Goal: Obtain resource: Obtain resource

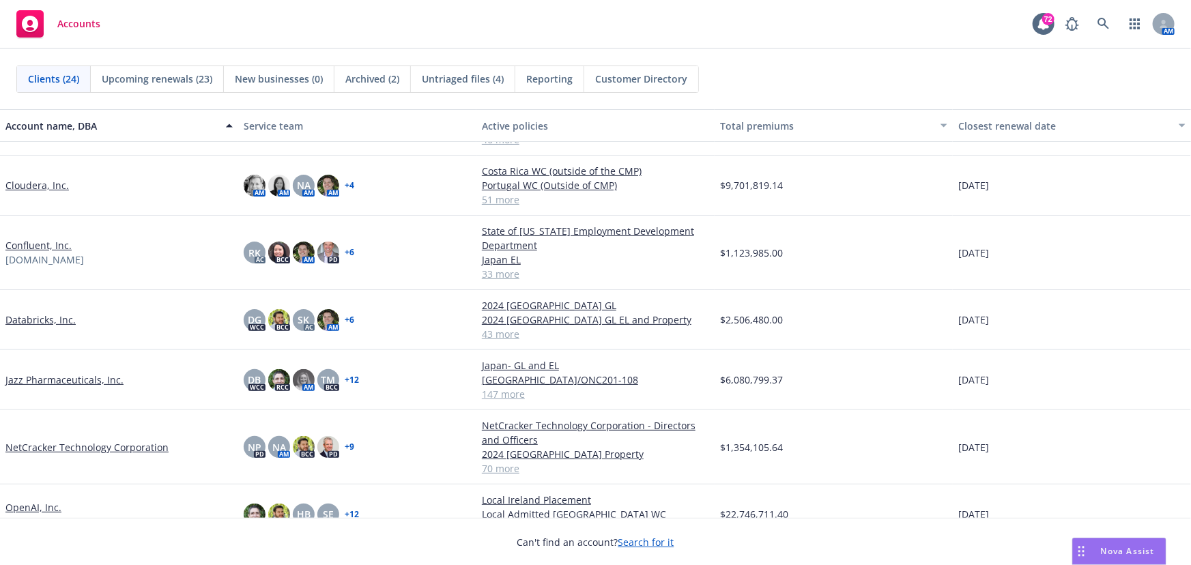
scroll to position [310, 0]
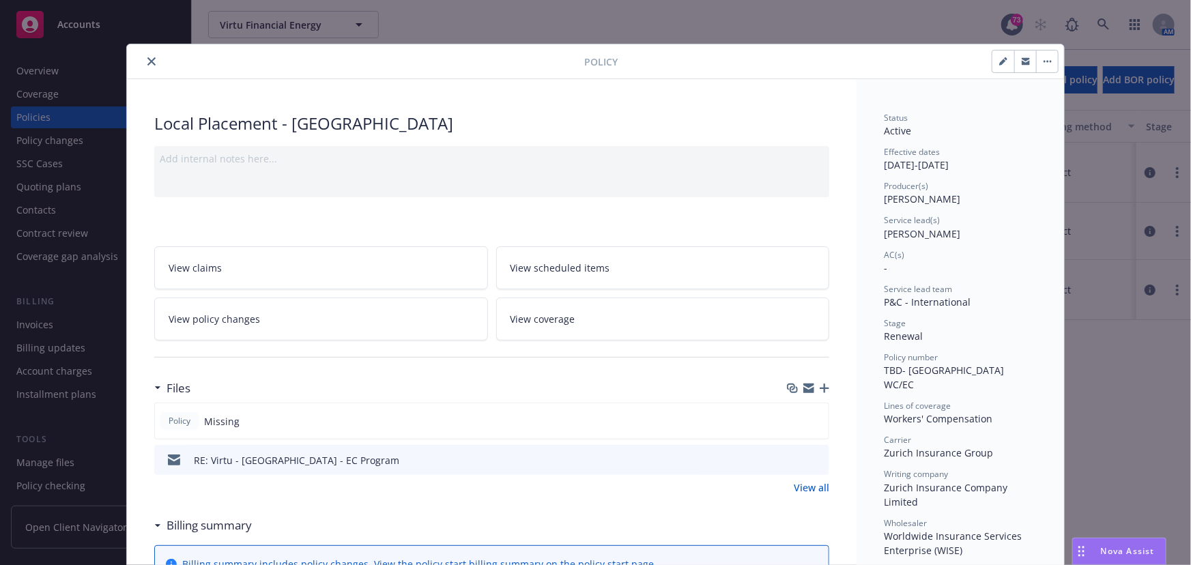
click at [143, 61] on button "close" at bounding box center [151, 61] width 16 height 16
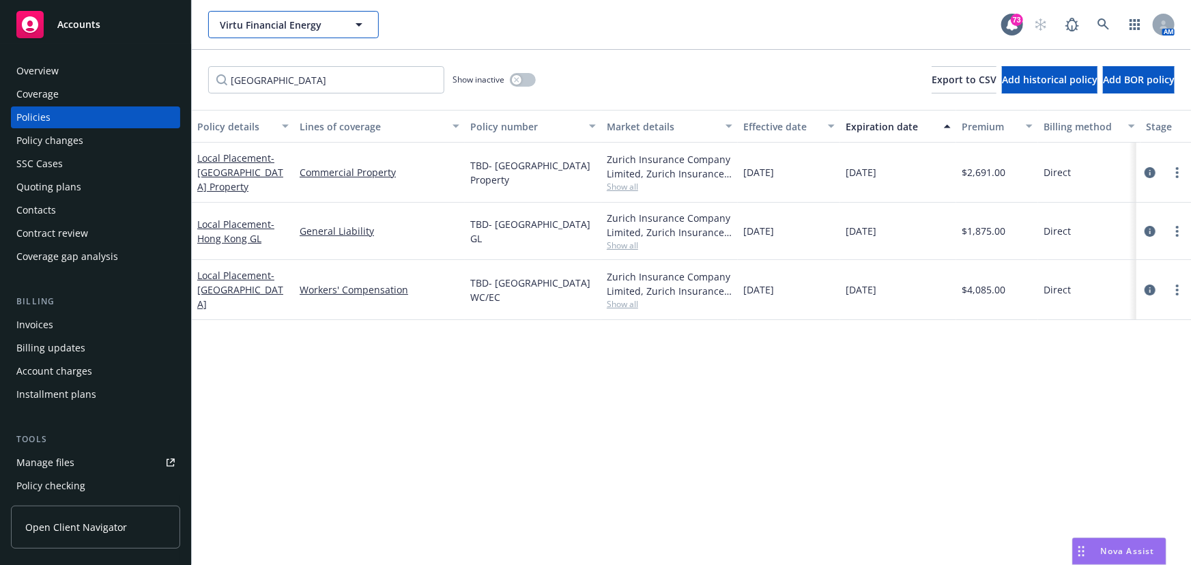
click at [366, 27] on icon "button" at bounding box center [359, 24] width 16 height 16
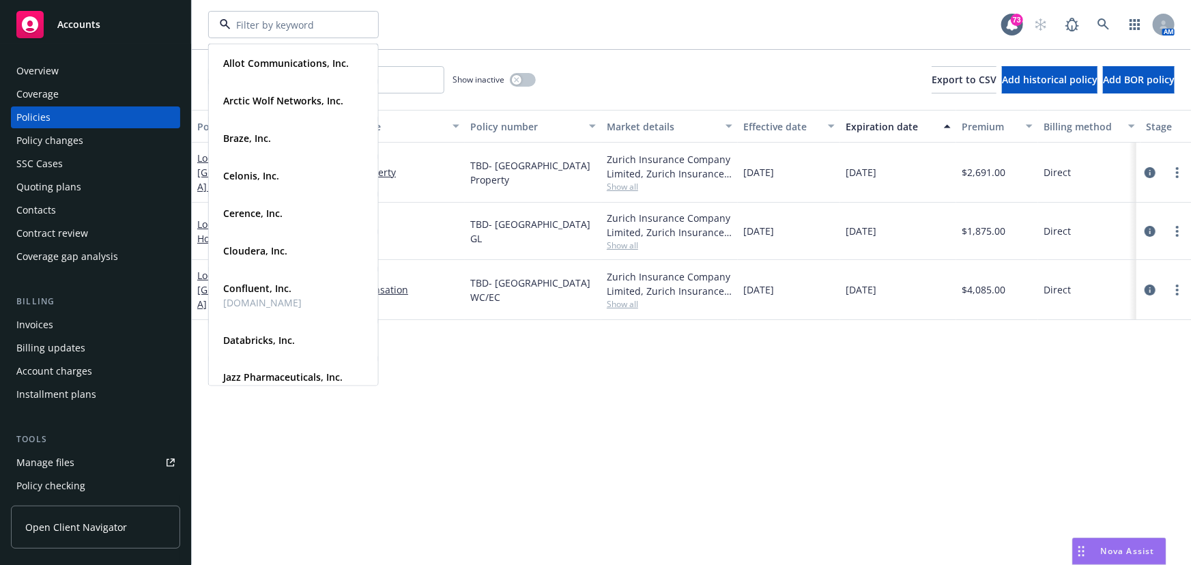
click at [98, 30] on span "Accounts" at bounding box center [78, 24] width 43 height 11
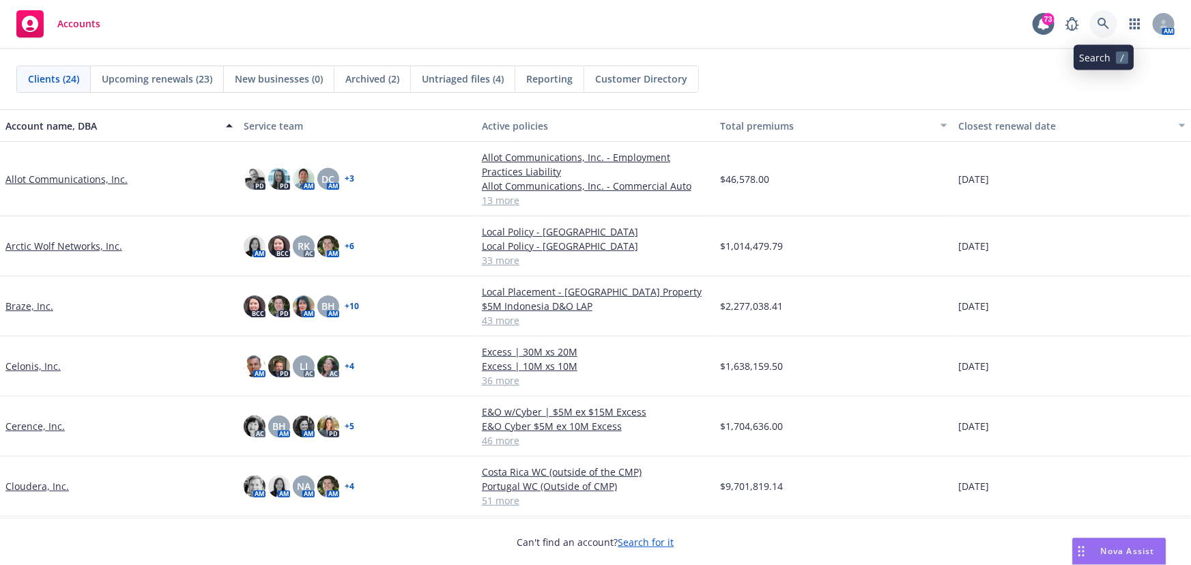
click at [1100, 18] on icon at bounding box center [1104, 24] width 12 height 12
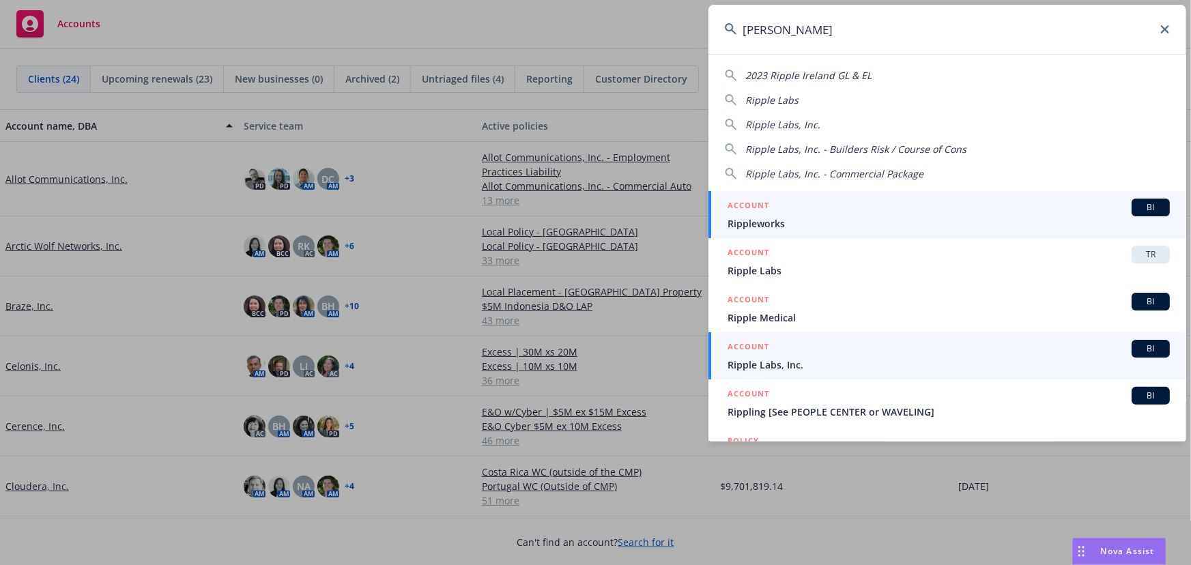
type input "ripp"
click at [1146, 344] on span "BI" at bounding box center [1150, 349] width 27 height 12
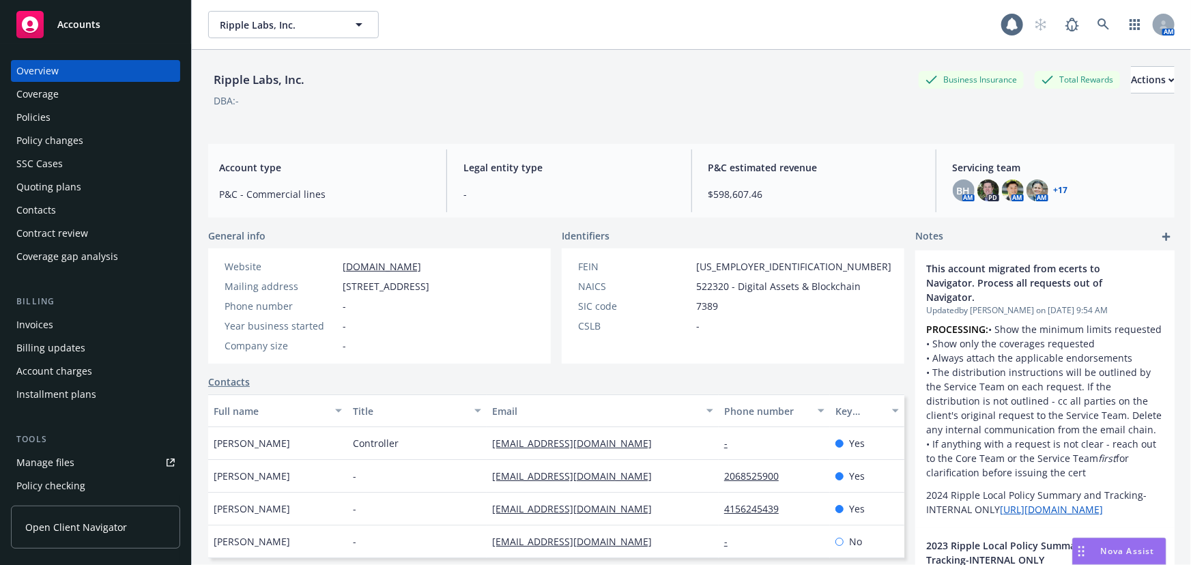
scroll to position [182, 0]
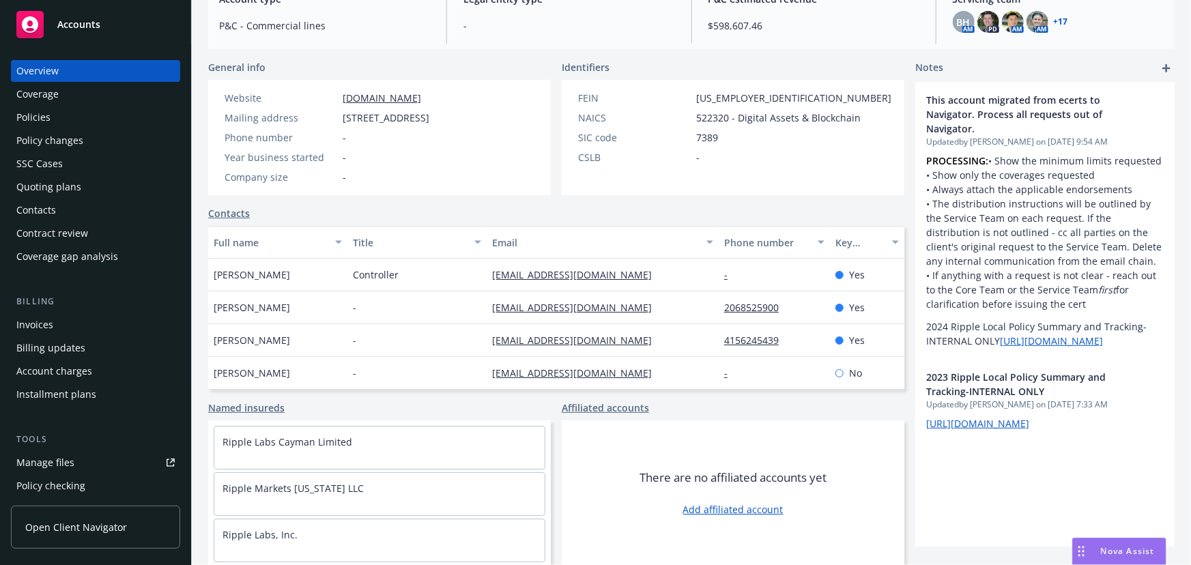
click at [71, 115] on div "Policies" at bounding box center [95, 117] width 158 height 22
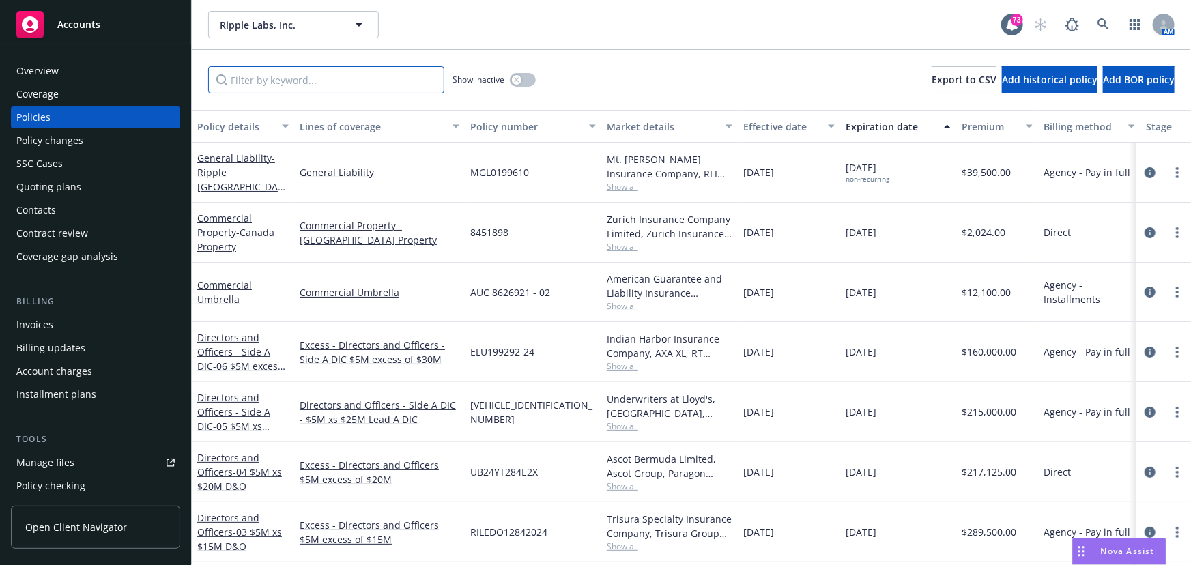
click at [268, 81] on input "Filter by keyword..." at bounding box center [326, 79] width 236 height 27
type input "Local"
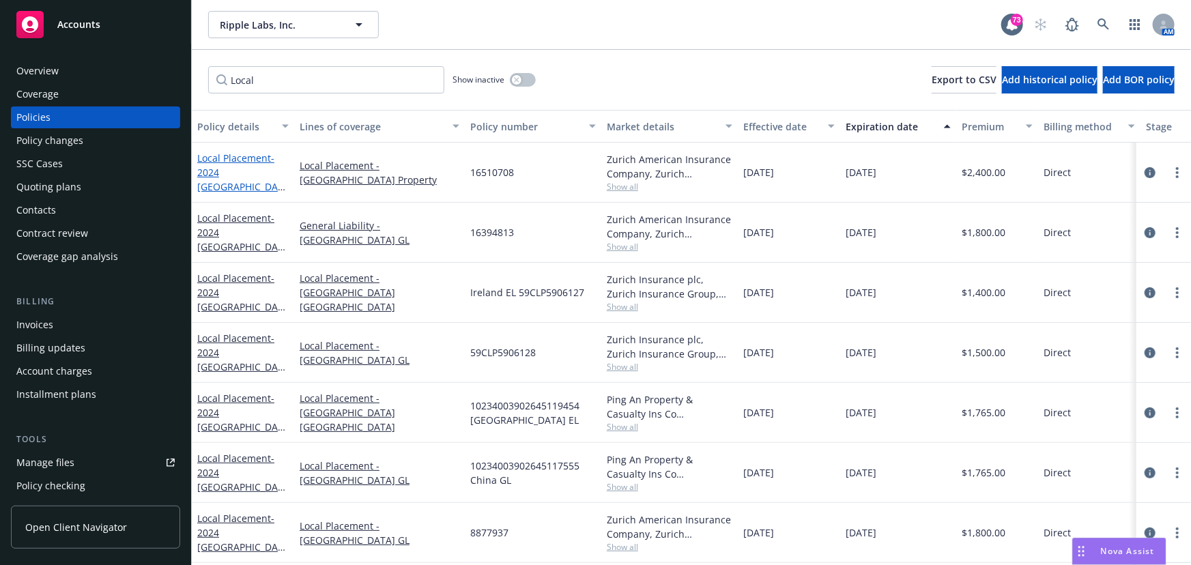
click at [227, 177] on span "- 2024 Switzerland Property" at bounding box center [241, 180] width 88 height 56
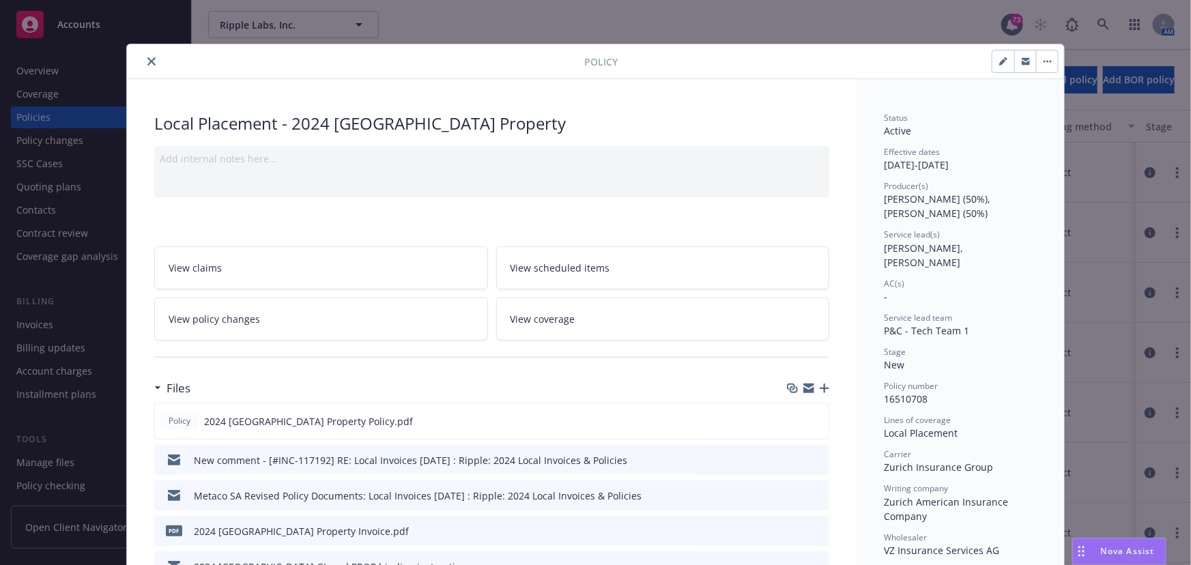
scroll to position [186, 0]
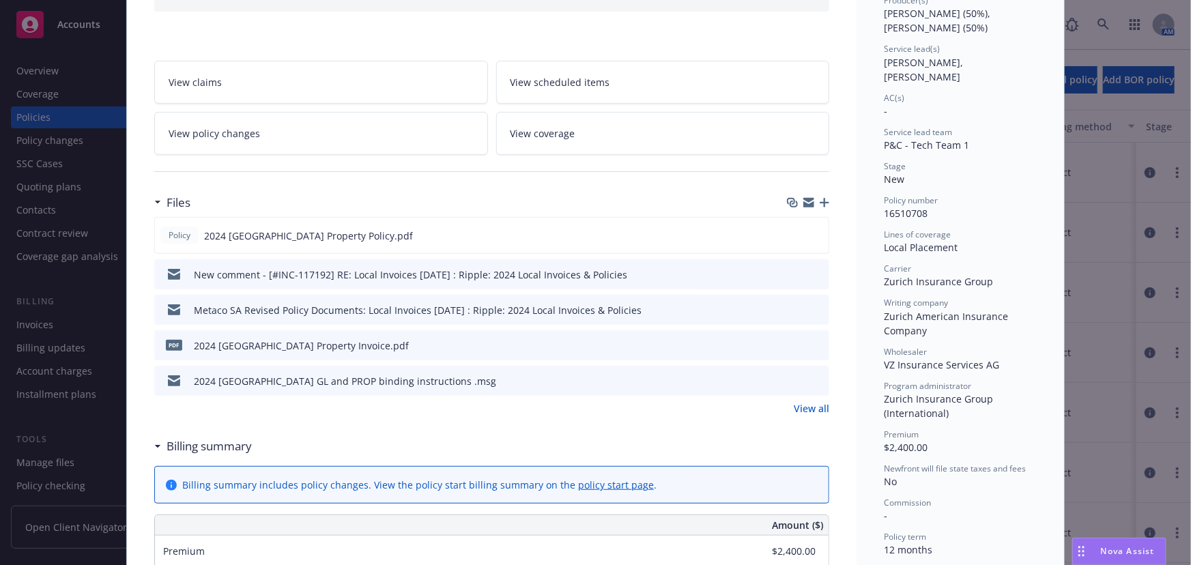
click at [805, 380] on div at bounding box center [807, 381] width 34 height 14
click at [810, 378] on icon "preview file" at bounding box center [816, 380] width 12 height 10
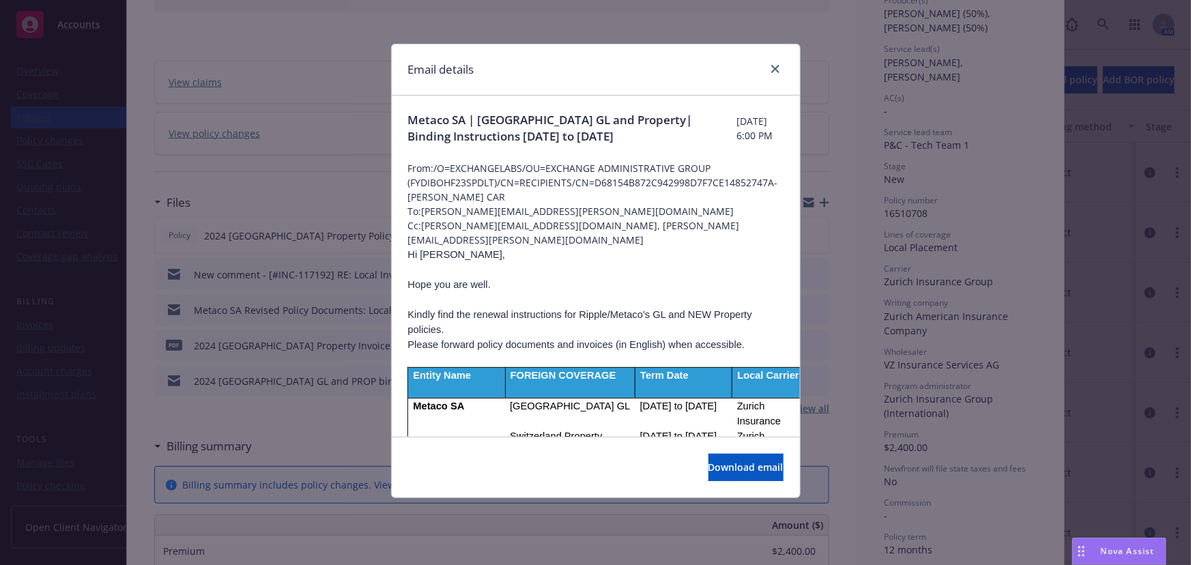
click at [489, 213] on span "To: Nicolas.Wiedmer@vzch.com" at bounding box center [595, 211] width 375 height 14
click at [478, 211] on span "To: Nicolas.Wiedmer@vzch.com" at bounding box center [595, 211] width 375 height 14
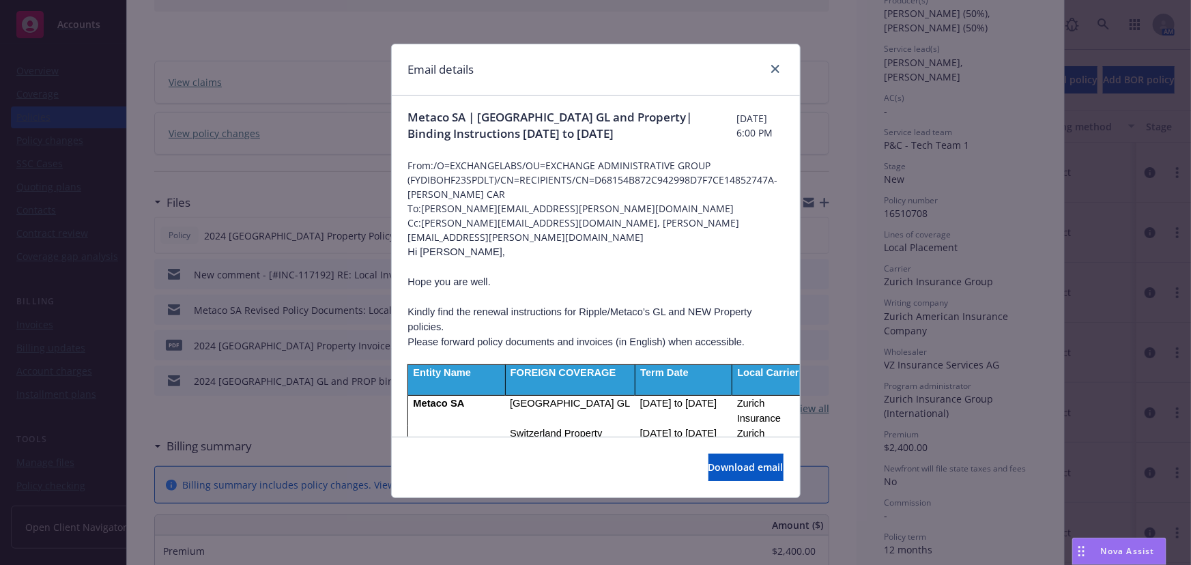
scroll to position [0, 0]
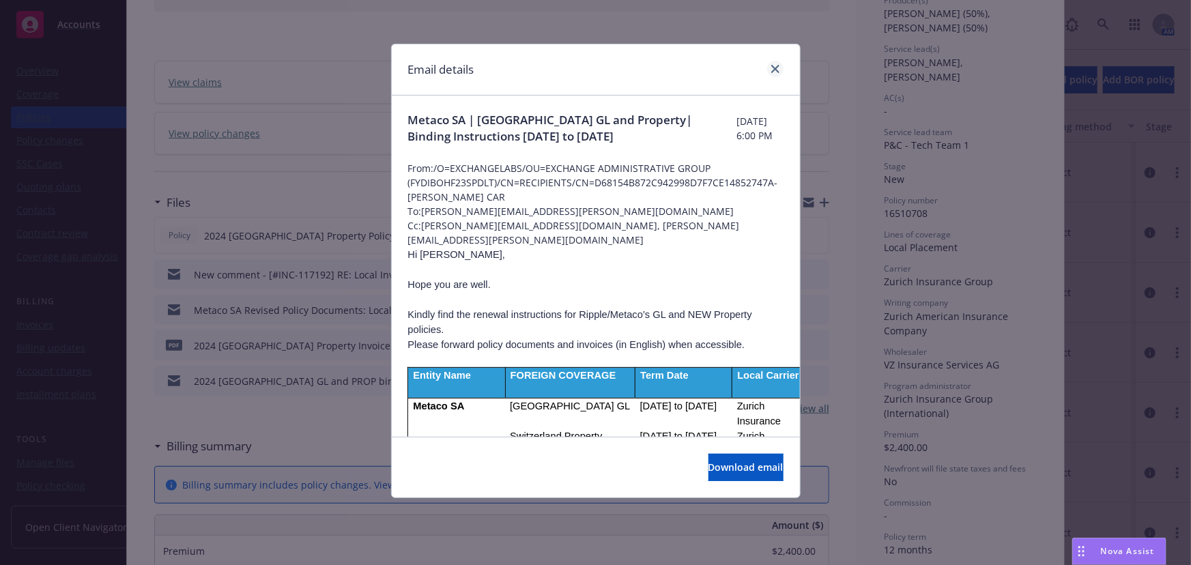
click at [777, 61] on div at bounding box center [773, 70] width 22 height 18
click at [771, 70] on icon "close" at bounding box center [775, 69] width 8 height 8
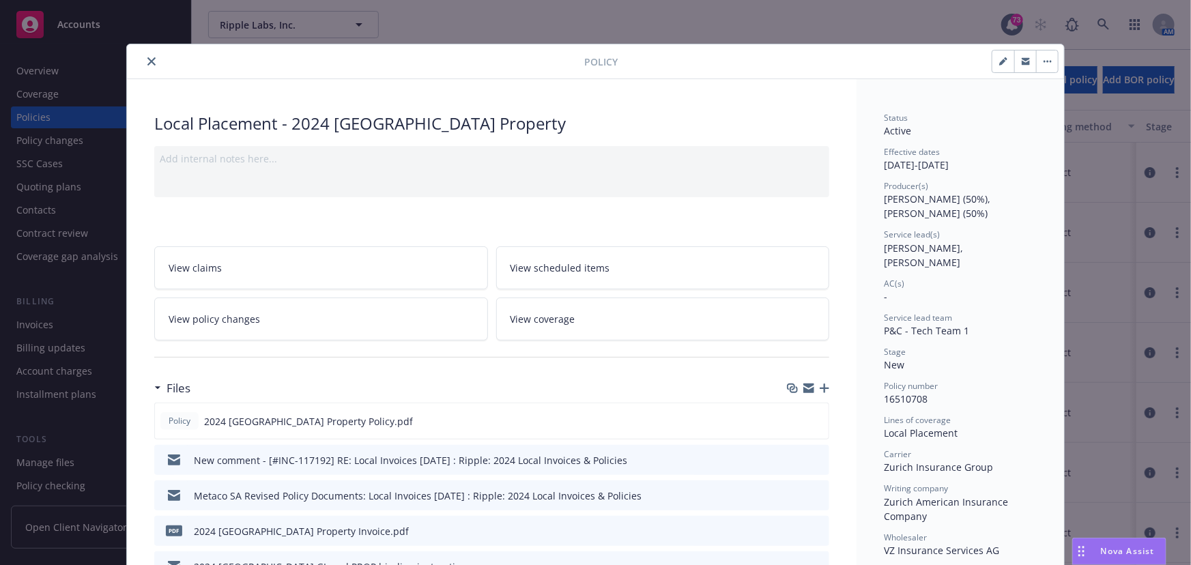
click at [147, 58] on icon "close" at bounding box center [151, 61] width 8 height 8
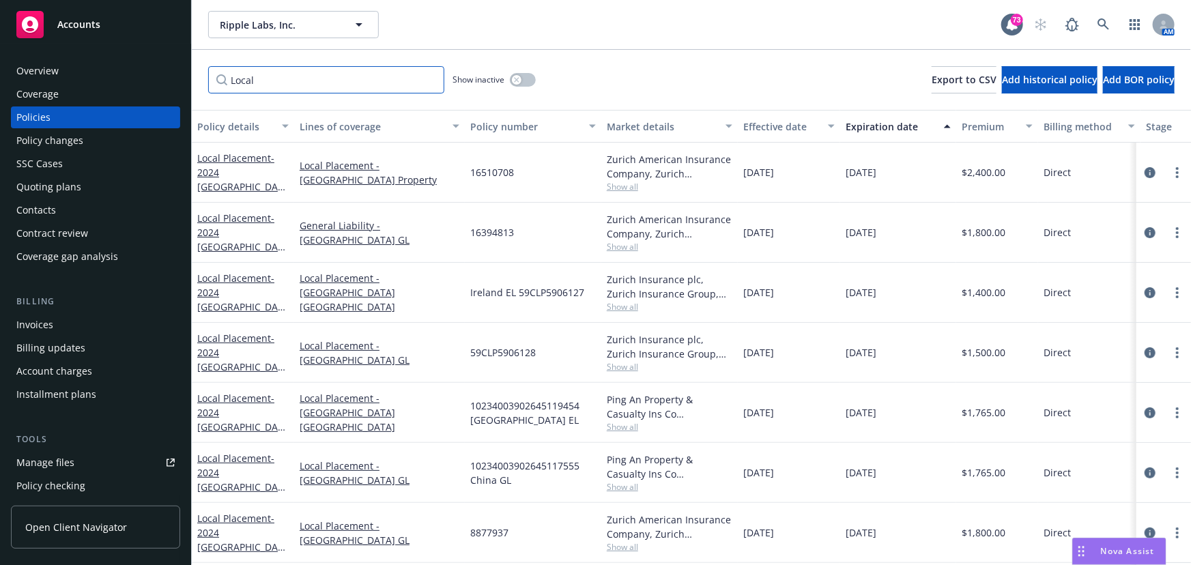
click at [251, 84] on input "Local" at bounding box center [326, 79] width 236 height 27
drag, startPoint x: 261, startPoint y: 83, endPoint x: 206, endPoint y: 83, distance: 54.6
click at [206, 83] on div "Local Show inactive Export to CSV Add historical policy Add BOR policy" at bounding box center [691, 80] width 999 height 60
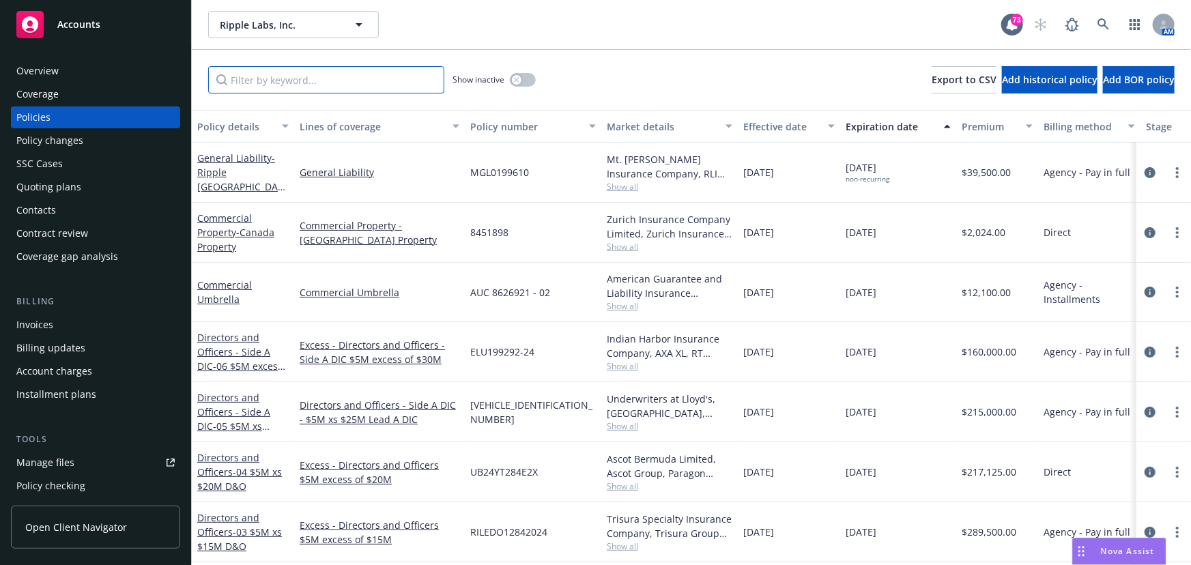
click at [271, 86] on input "Filter by keyword..." at bounding box center [326, 79] width 236 height 27
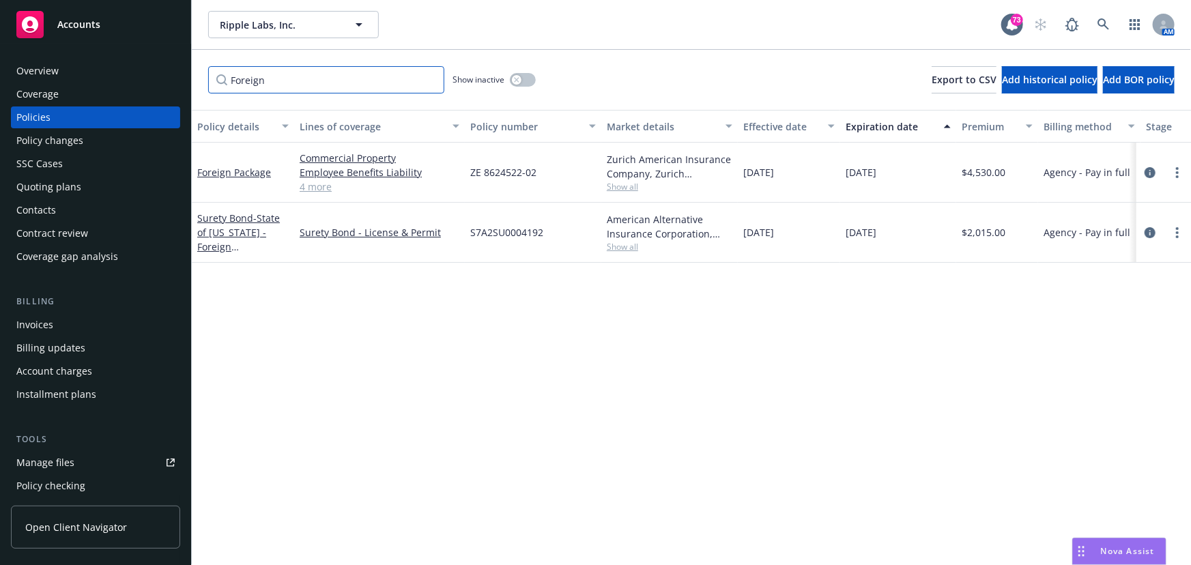
type input "Foreign"
click at [68, 69] on div "Overview" at bounding box center [95, 71] width 158 height 22
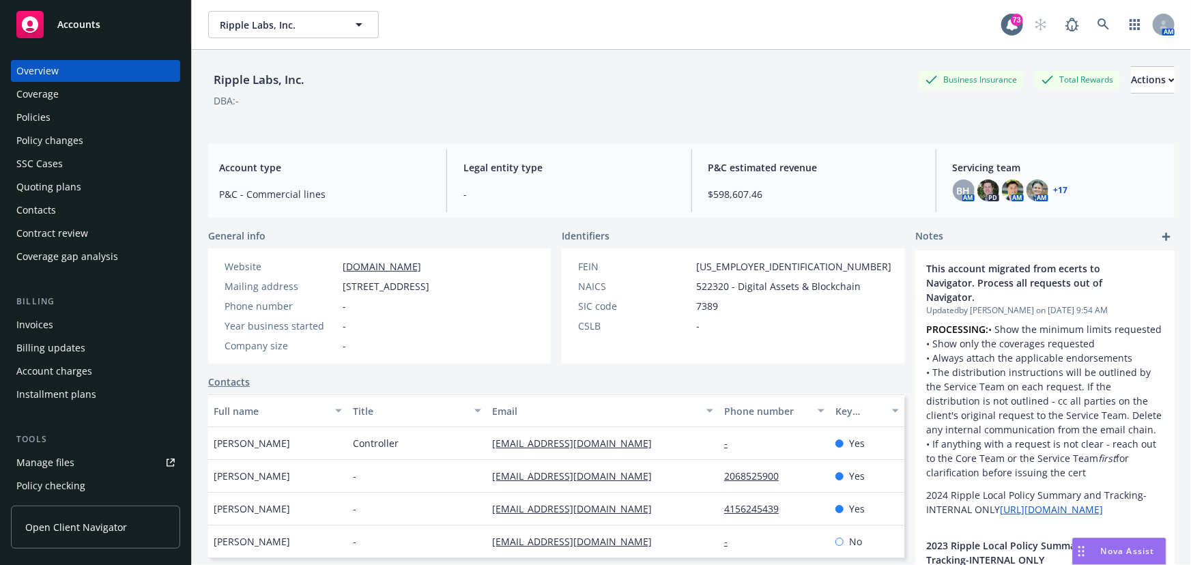
click at [1054, 188] on link "+ 17" at bounding box center [1061, 190] width 14 height 8
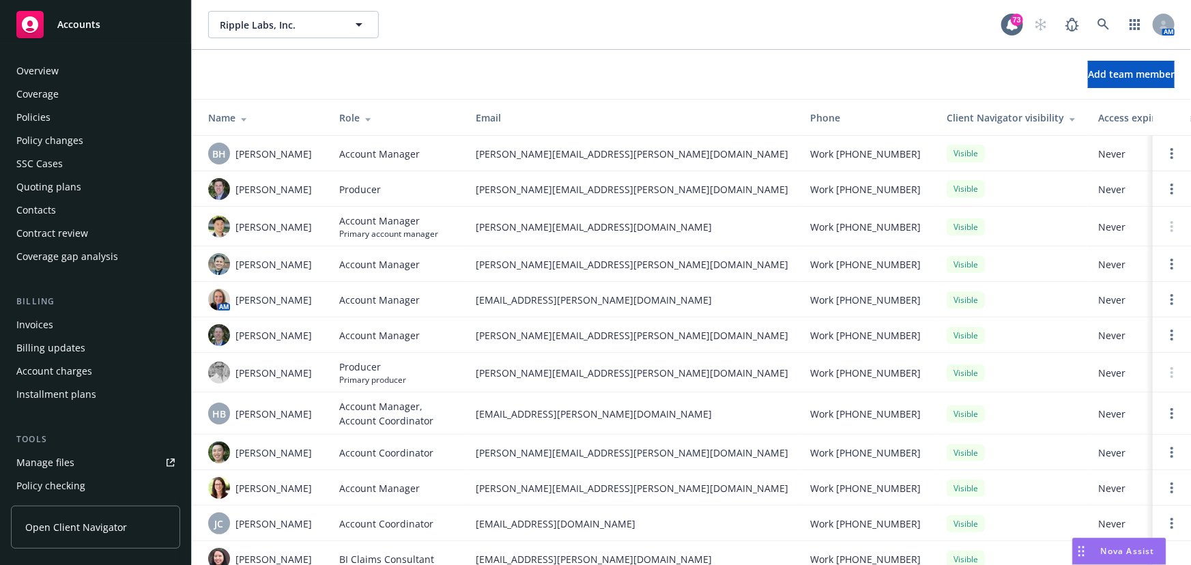
click at [48, 67] on div "Overview" at bounding box center [37, 71] width 42 height 22
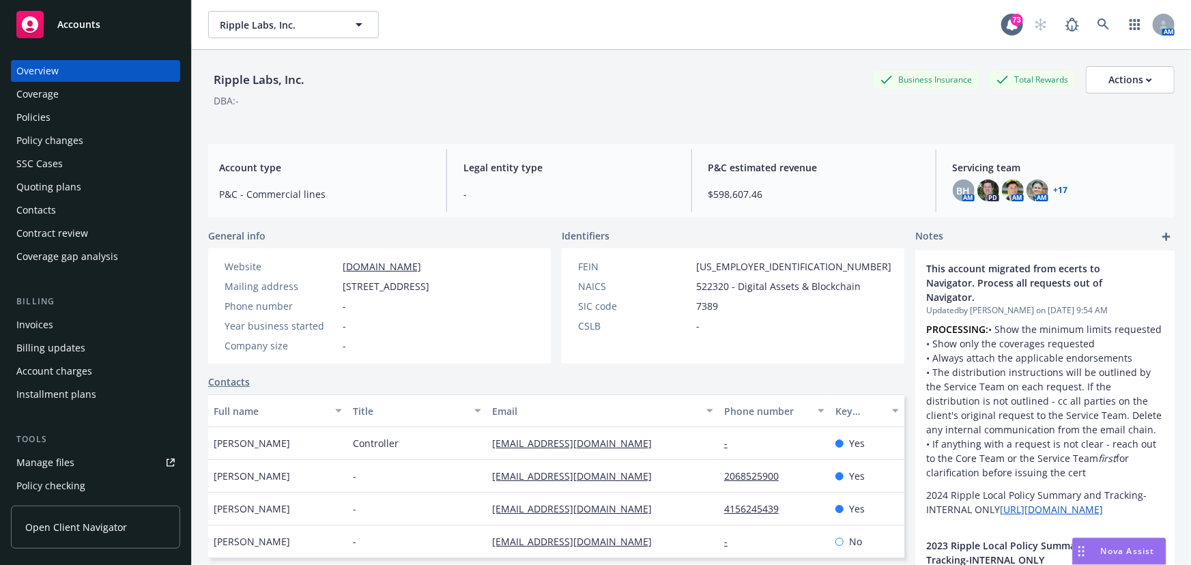
click at [56, 118] on div "Policies" at bounding box center [95, 117] width 158 height 22
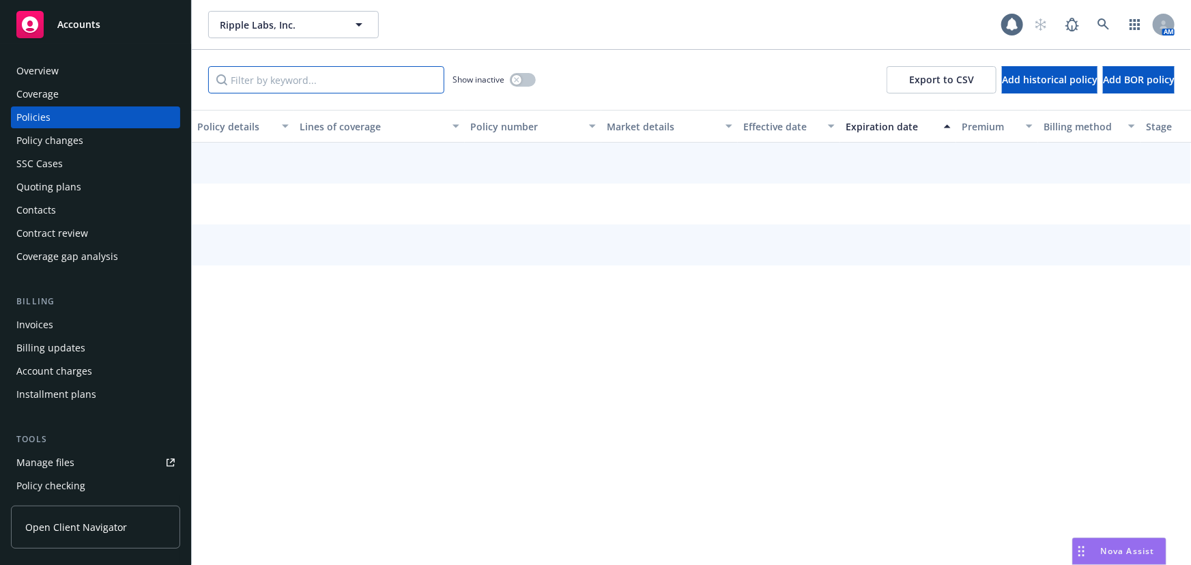
click at [261, 77] on input "Filter by keyword..." at bounding box center [326, 79] width 236 height 27
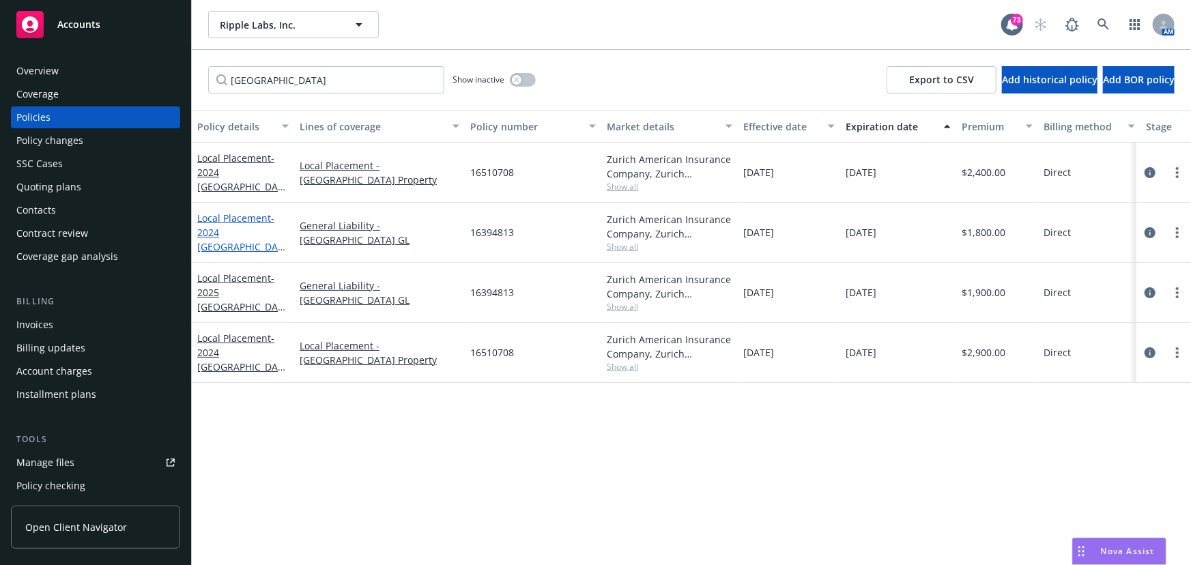
click at [244, 231] on div "Local Placement - 2024 Switzerland GL" at bounding box center [242, 232] width 91 height 43
click at [242, 229] on link "Local Placement - 2024 Switzerland GL" at bounding box center [240, 240] width 86 height 56
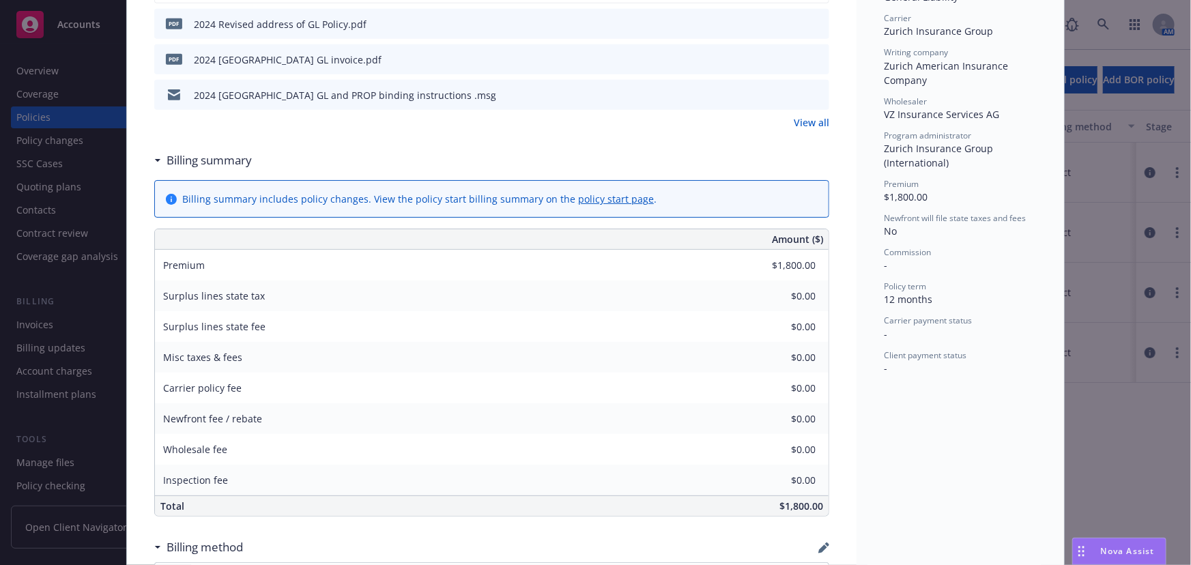
scroll to position [310, 0]
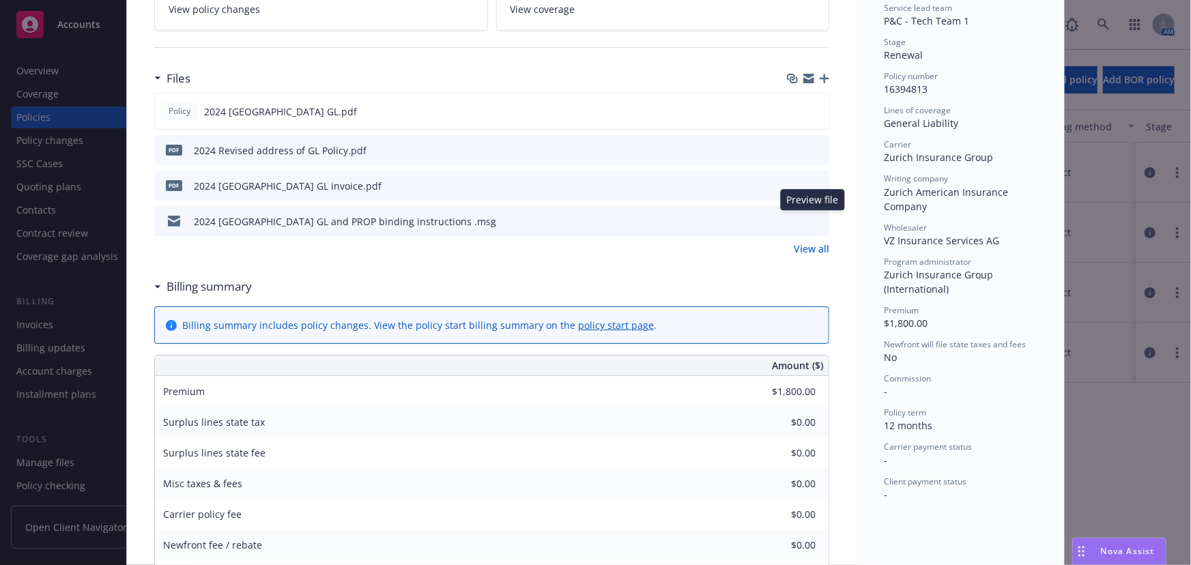
click at [812, 220] on icon "preview file" at bounding box center [816, 221] width 12 height 10
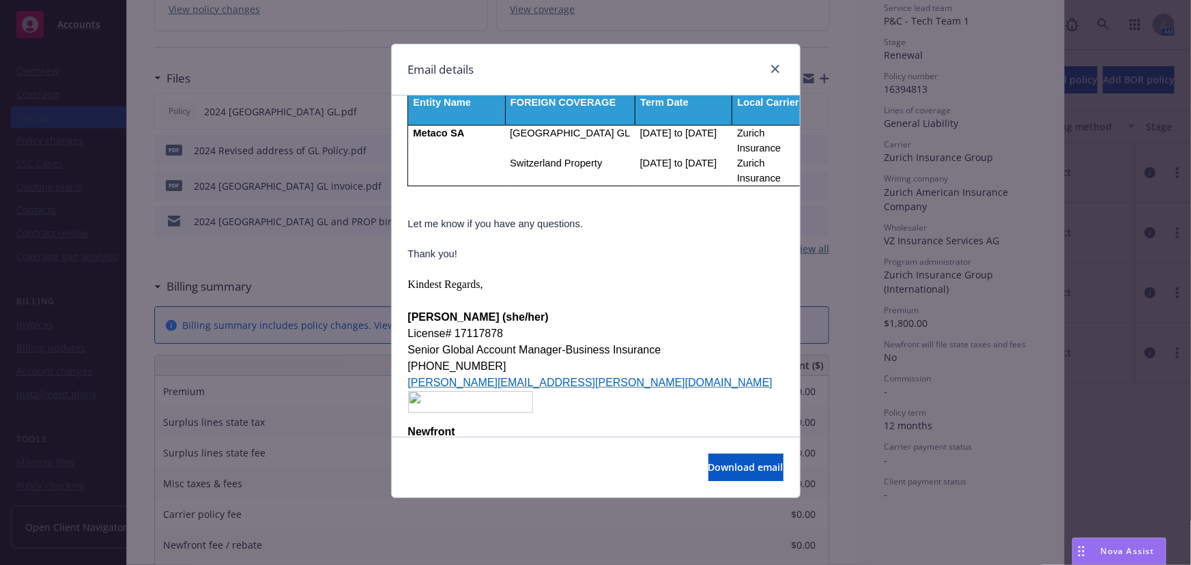
scroll to position [186, 0]
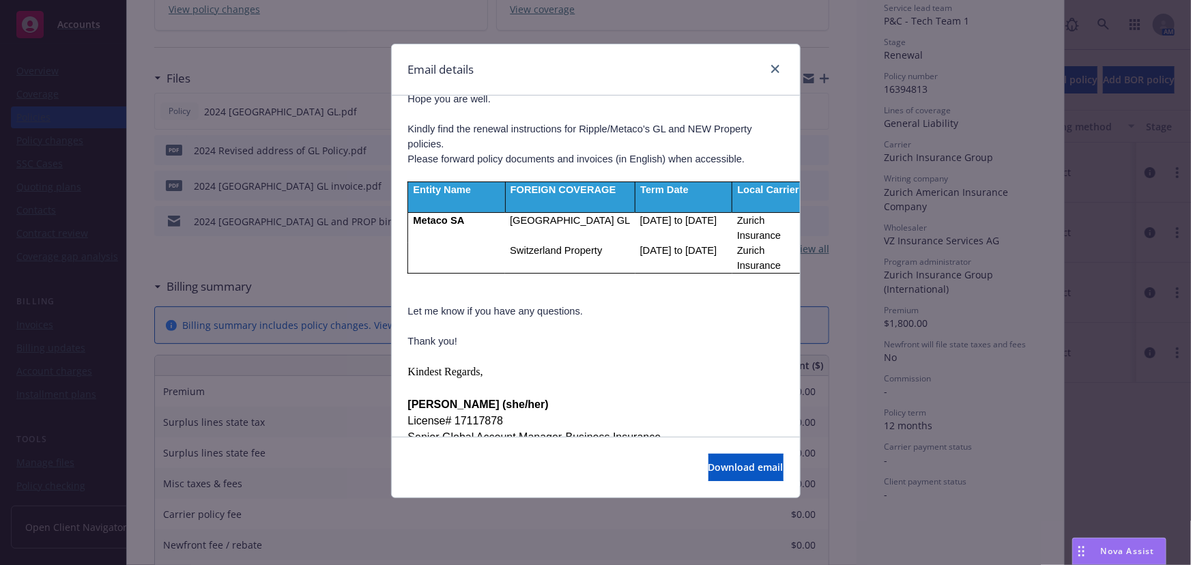
click at [717, 215] on span "[DATE] to [DATE]" at bounding box center [678, 220] width 77 height 11
click at [775, 72] on icon "close" at bounding box center [775, 69] width 8 height 8
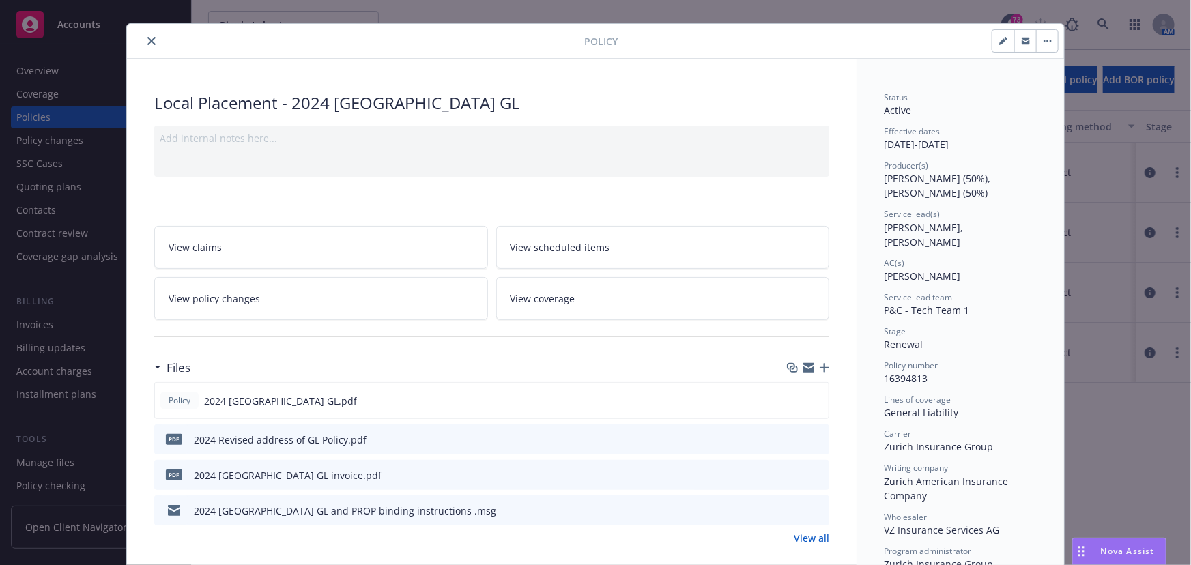
scroll to position [0, 0]
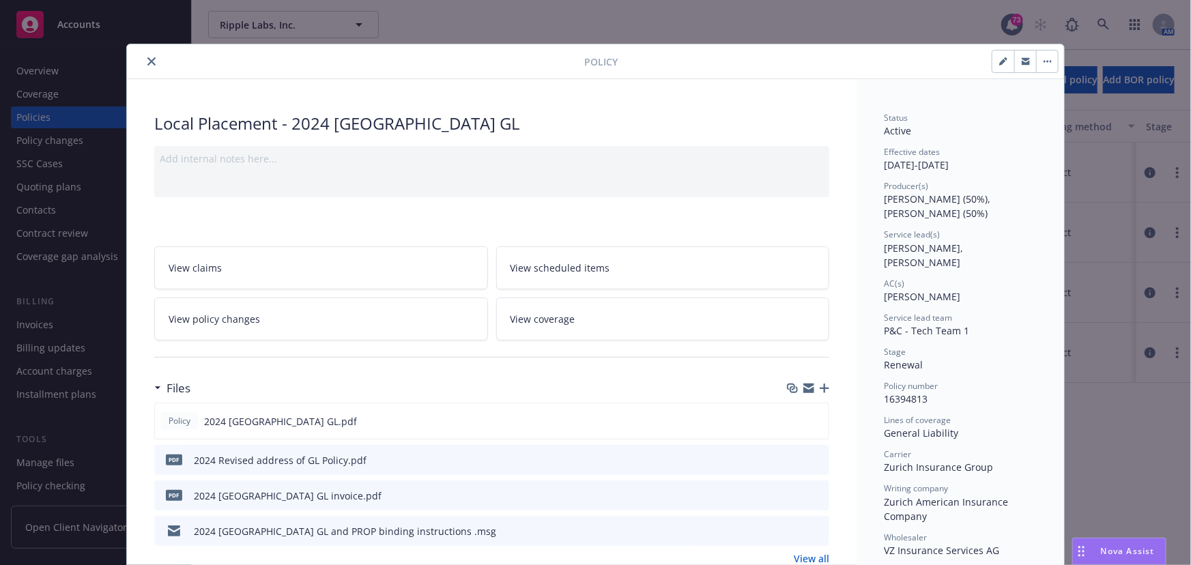
drag, startPoint x: 165, startPoint y: 72, endPoint x: 158, endPoint y: 62, distance: 12.3
click at [158, 62] on div "Policy" at bounding box center [595, 61] width 937 height 35
click at [147, 61] on icon "close" at bounding box center [151, 61] width 8 height 8
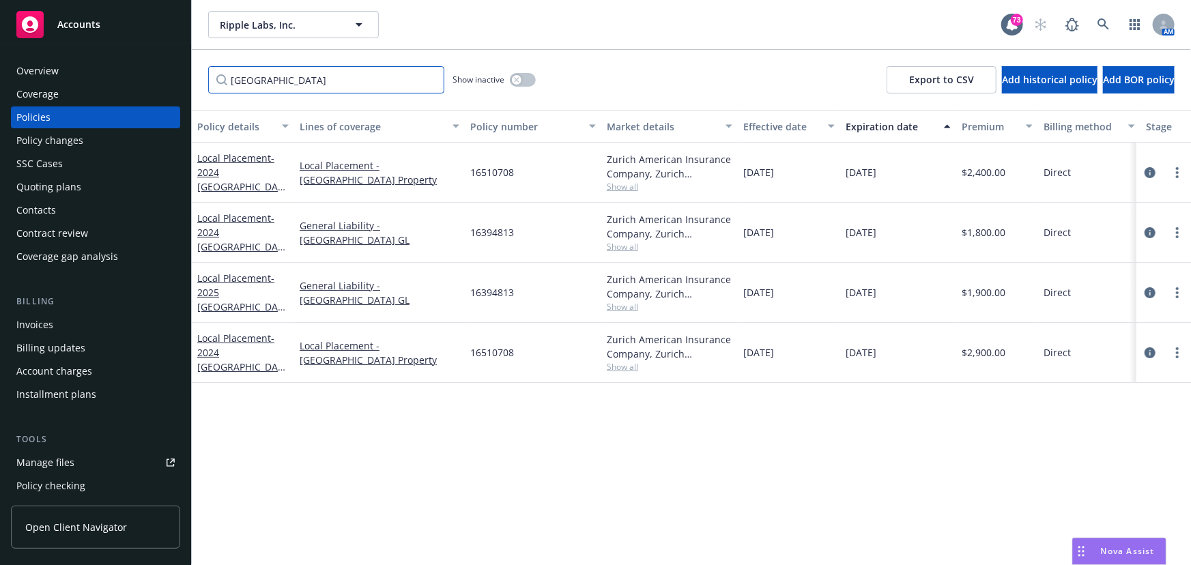
click at [287, 89] on input "Switzerland" at bounding box center [326, 79] width 236 height 27
drag, startPoint x: 290, startPoint y: 84, endPoint x: 162, endPoint y: 74, distance: 128.0
click at [162, 74] on div "Accounts Overview Coverage Policies Policy changes SSC Cases Quoting plans Cont…" at bounding box center [595, 282] width 1191 height 565
type input "Local"
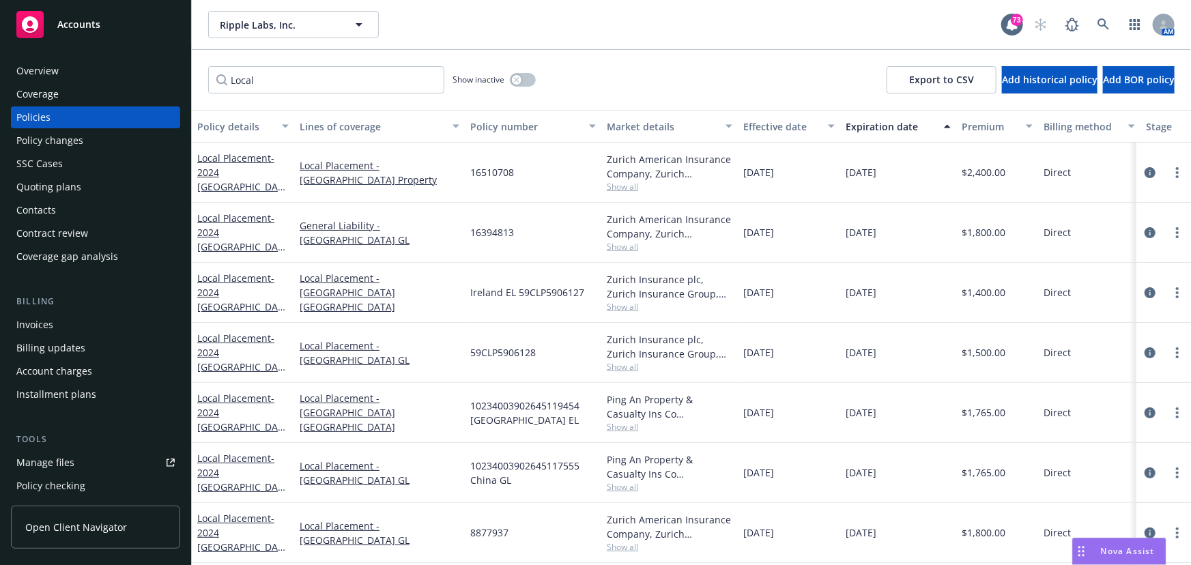
click at [225, 291] on div "Local Placement - 2024 Ireland EL" at bounding box center [242, 292] width 91 height 43
click at [242, 289] on link "Local Placement - 2024 Ireland EL" at bounding box center [240, 300] width 86 height 56
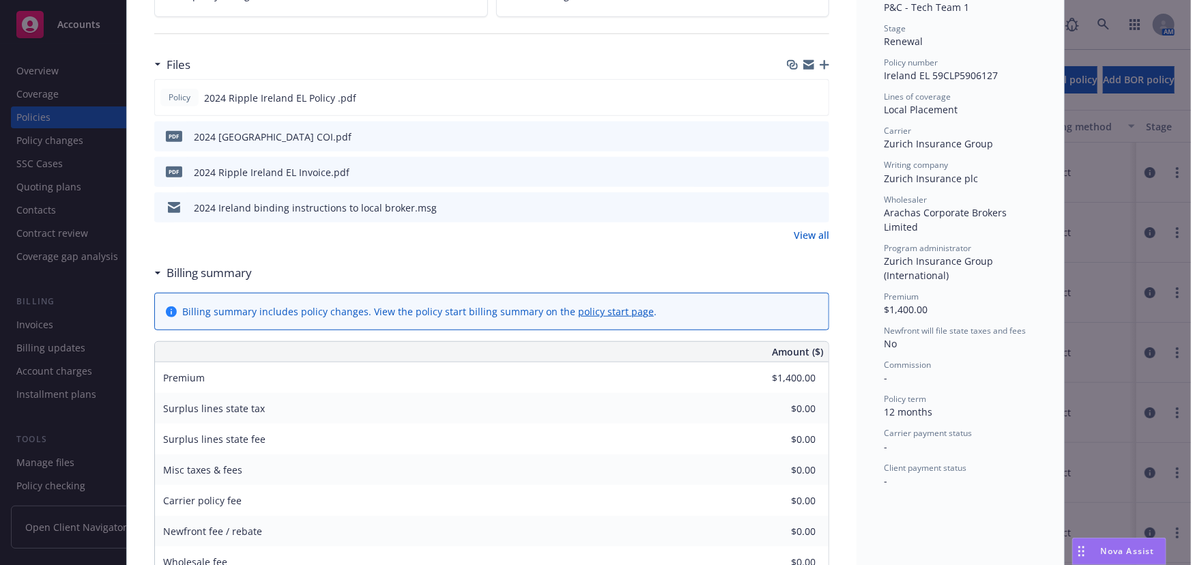
scroll to position [310, 0]
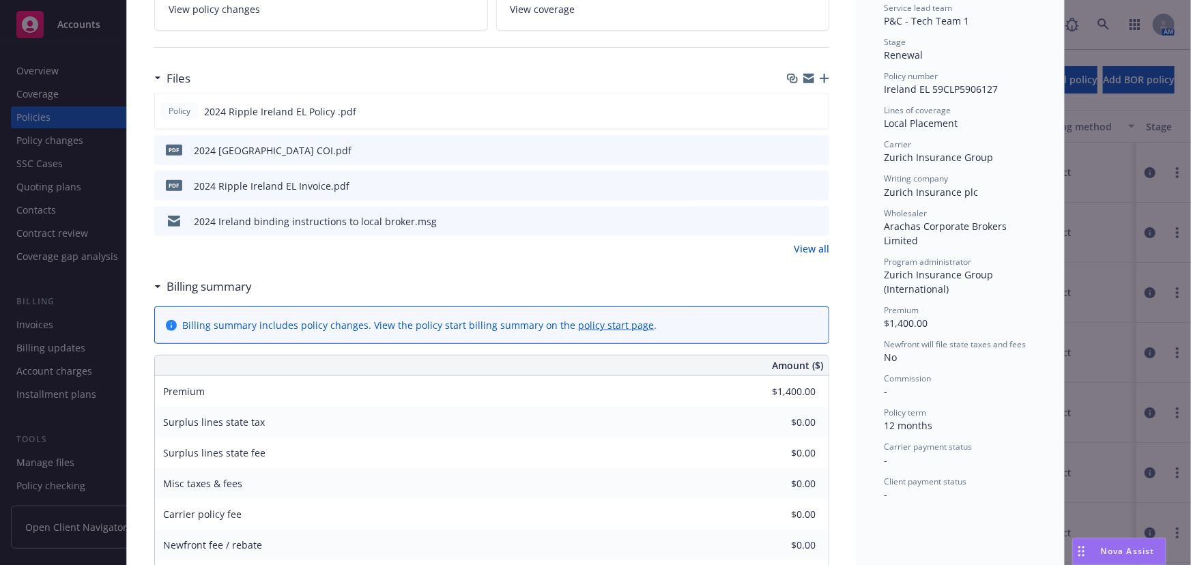
click at [812, 217] on icon "preview file" at bounding box center [816, 221] width 12 height 10
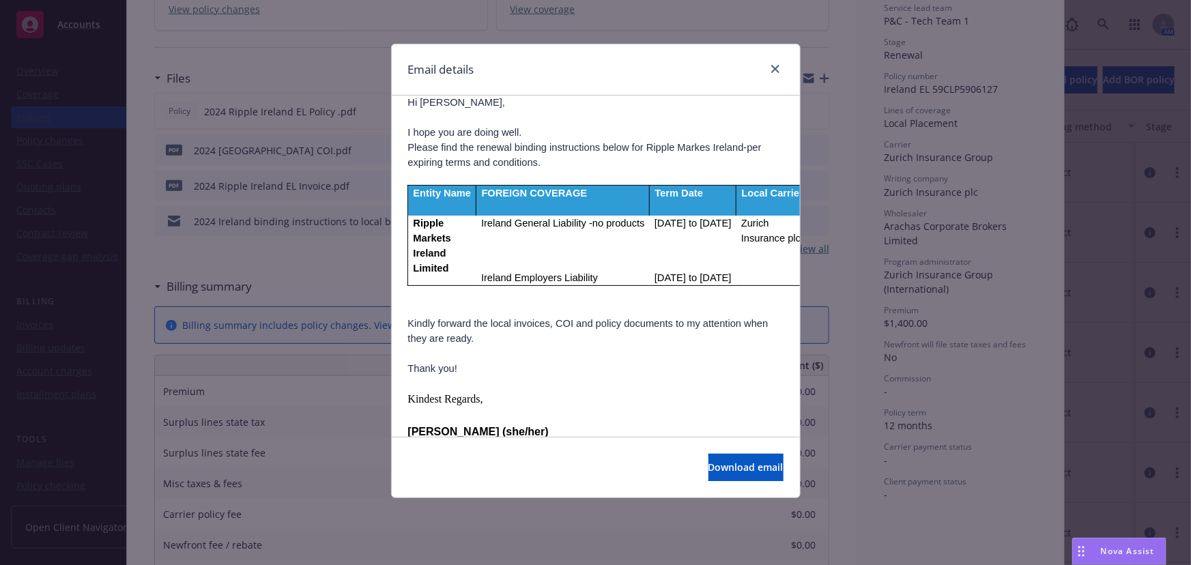
scroll to position [61, 0]
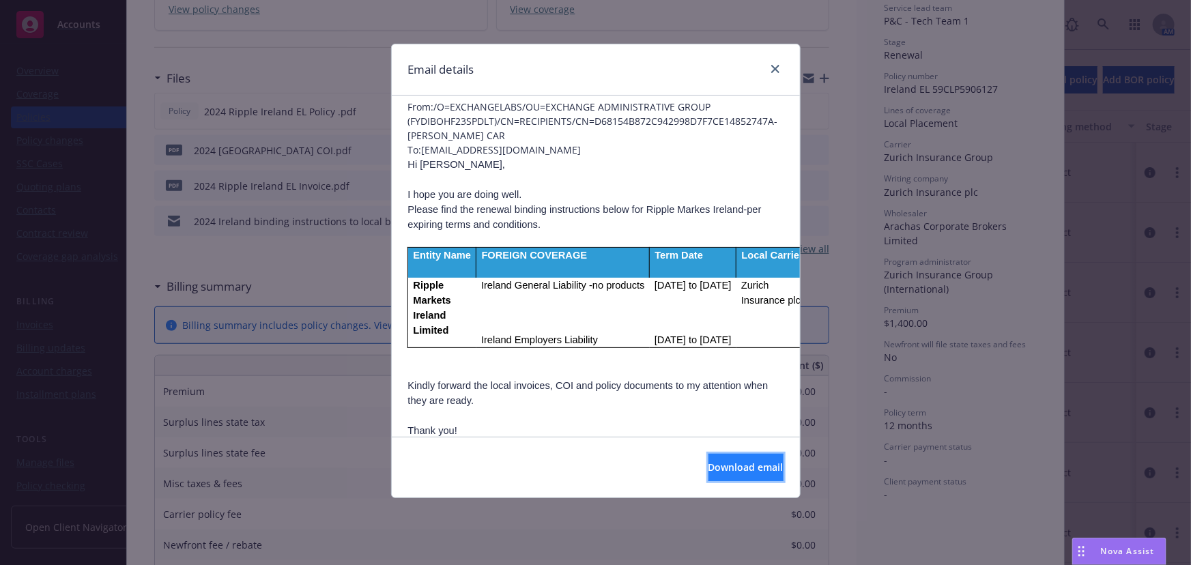
click at [732, 465] on span "Download email" at bounding box center [746, 467] width 75 height 13
drag, startPoint x: 775, startPoint y: 59, endPoint x: 761, endPoint y: 146, distance: 87.9
click at [775, 59] on div "Email details" at bounding box center [596, 69] width 408 height 51
click at [772, 72] on icon "close" at bounding box center [775, 69] width 8 height 8
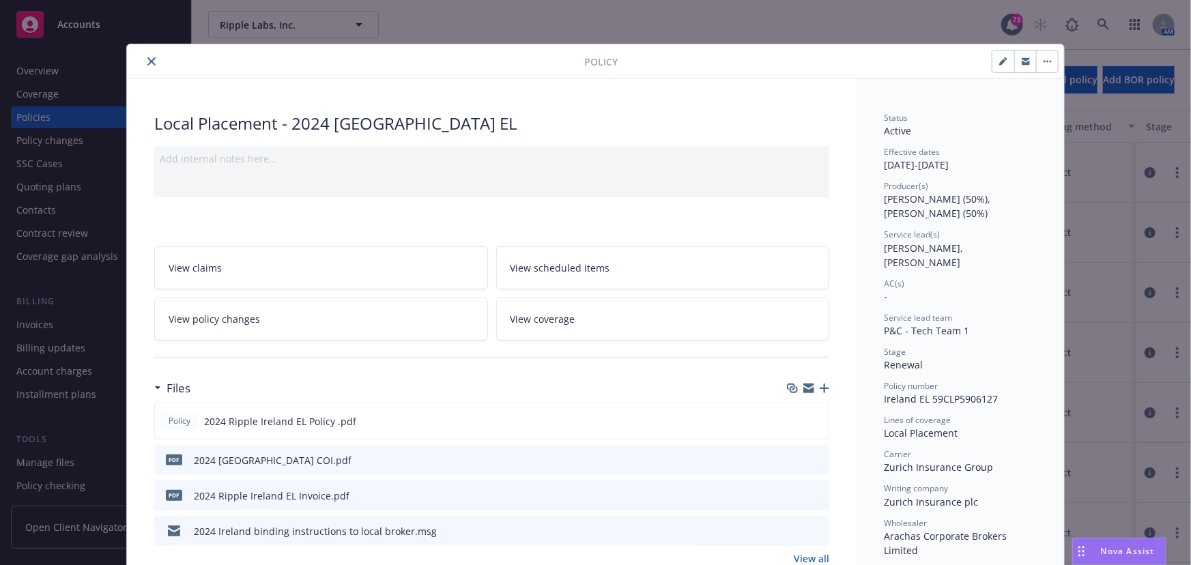
scroll to position [0, 0]
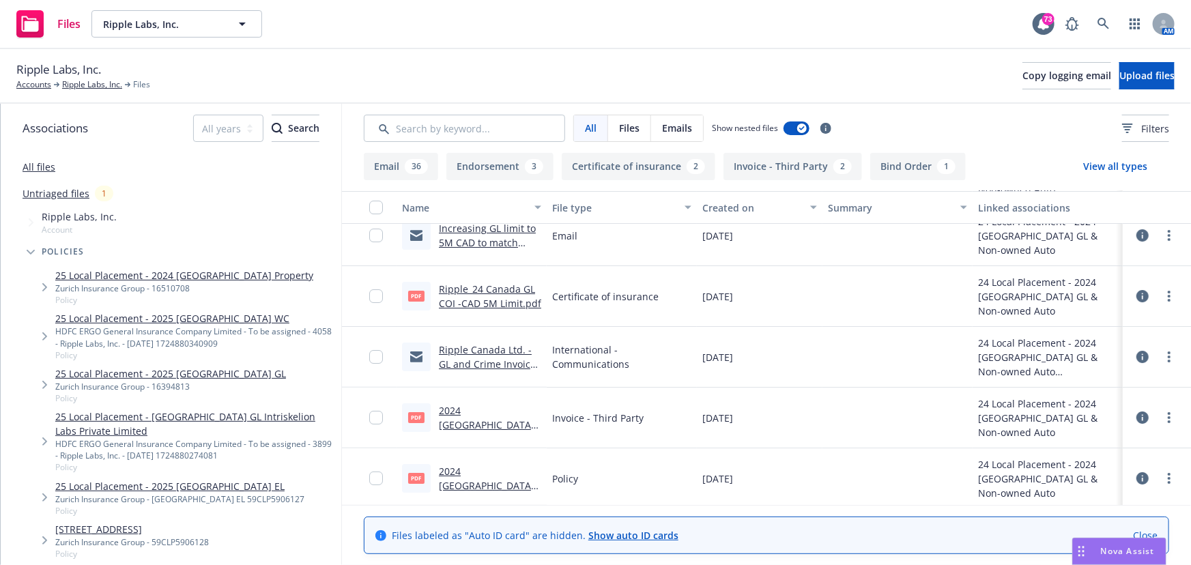
scroll to position [2545, 0]
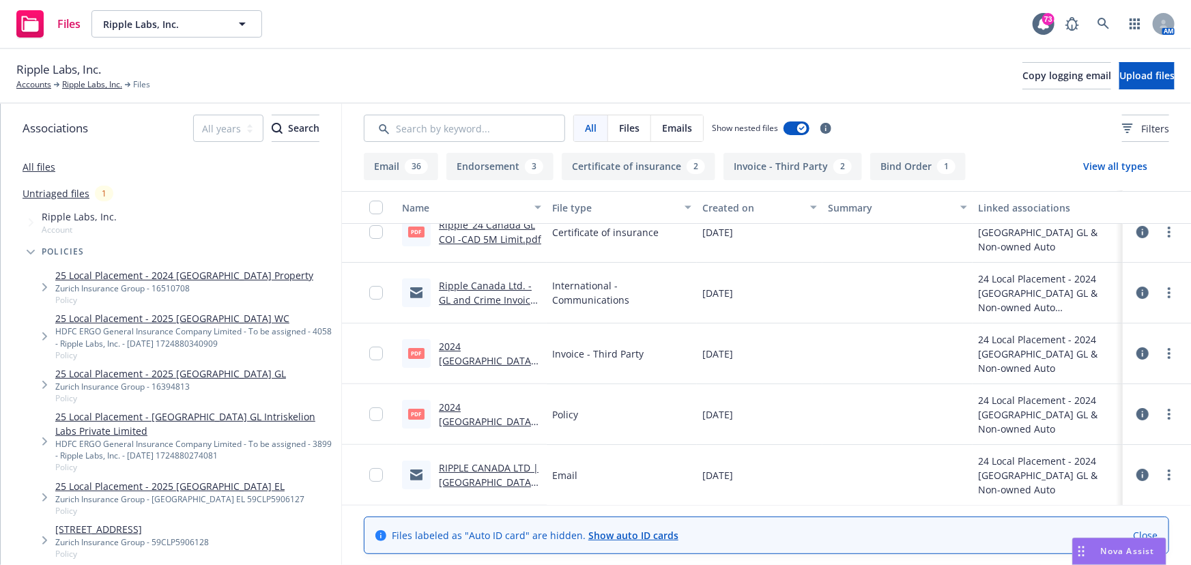
click at [494, 471] on link "RIPPLE CANADA LTD | Canada GL| Binding Instructions 8.31.24 to 8.31.25" at bounding box center [489, 496] width 100 height 70
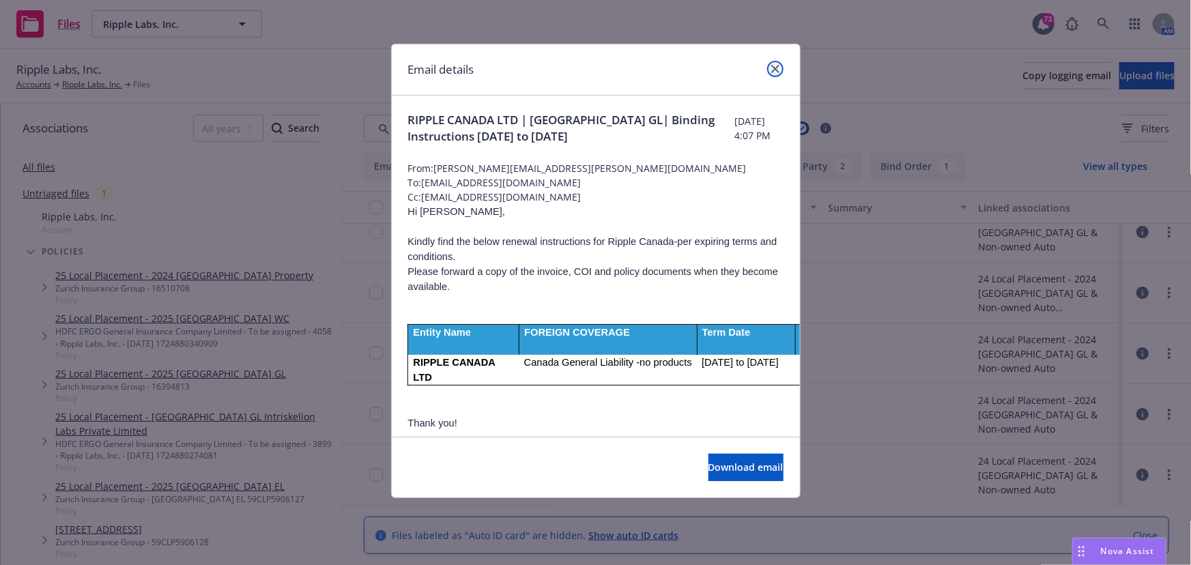
click at [771, 63] on link "close" at bounding box center [775, 69] width 16 height 16
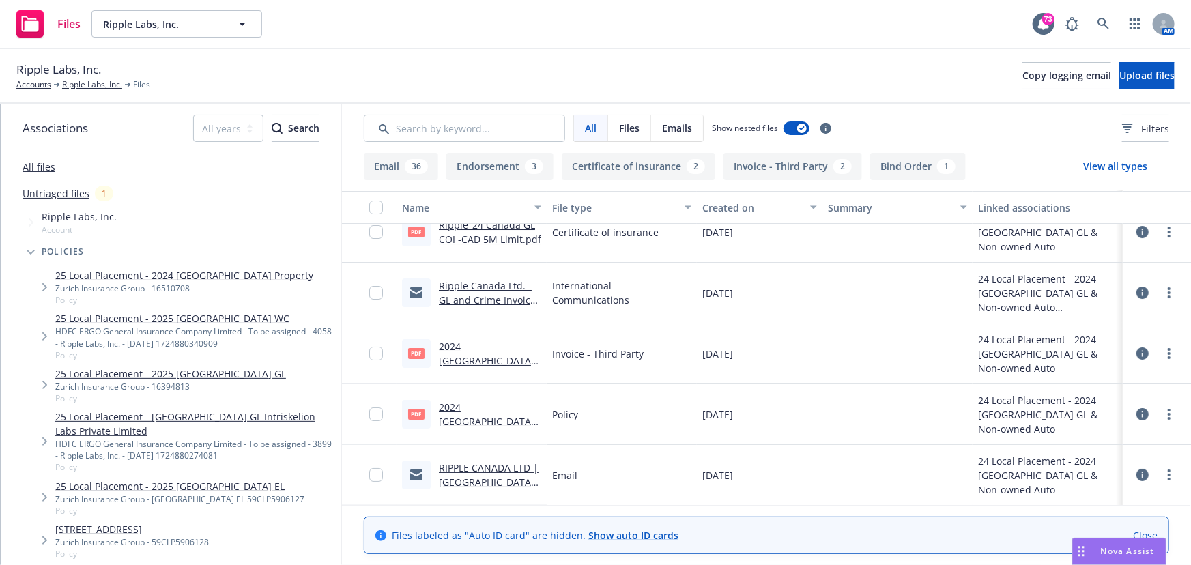
drag, startPoint x: 44, startPoint y: 167, endPoint x: 68, endPoint y: 121, distance: 51.9
click at [44, 167] on link "All files" at bounding box center [39, 166] width 33 height 13
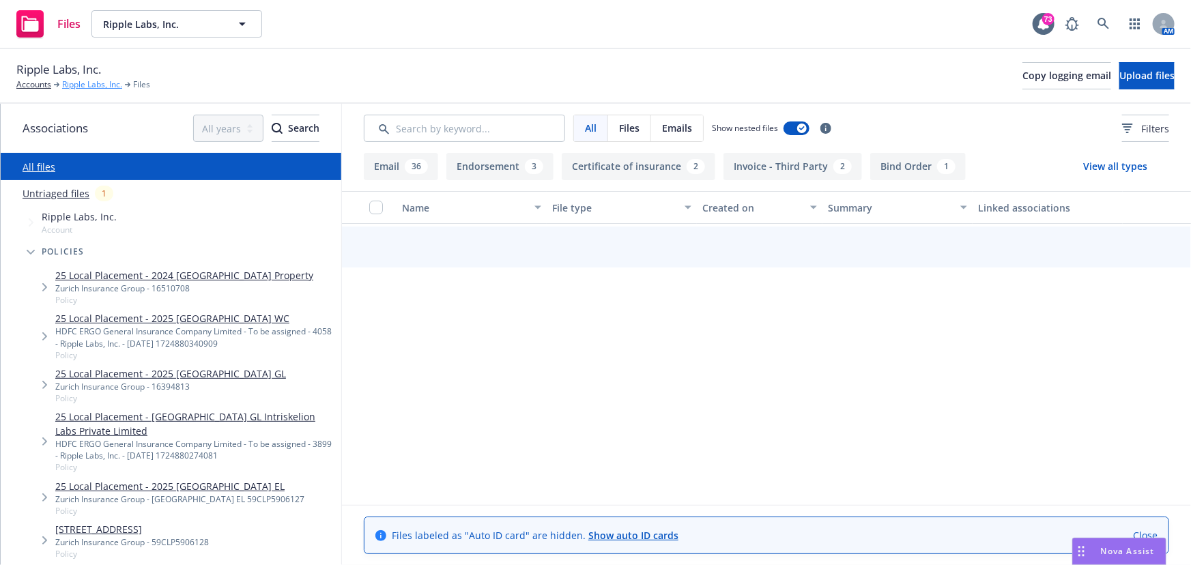
scroll to position [2541, 0]
click at [89, 84] on link "Ripple Labs, Inc." at bounding box center [92, 84] width 60 height 12
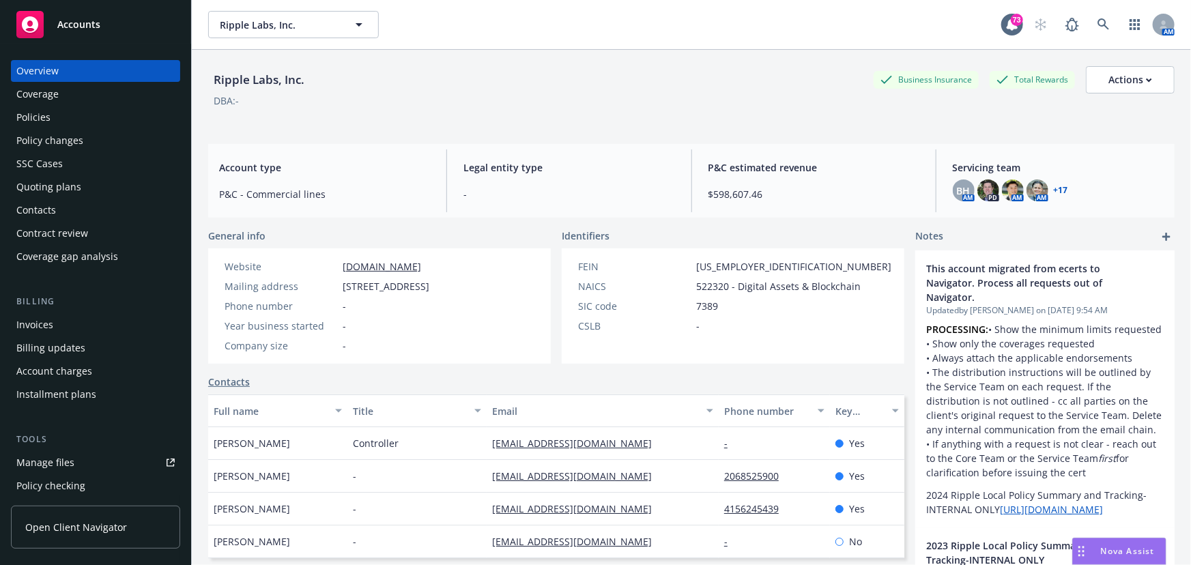
click at [55, 113] on div "Policies" at bounding box center [95, 117] width 158 height 22
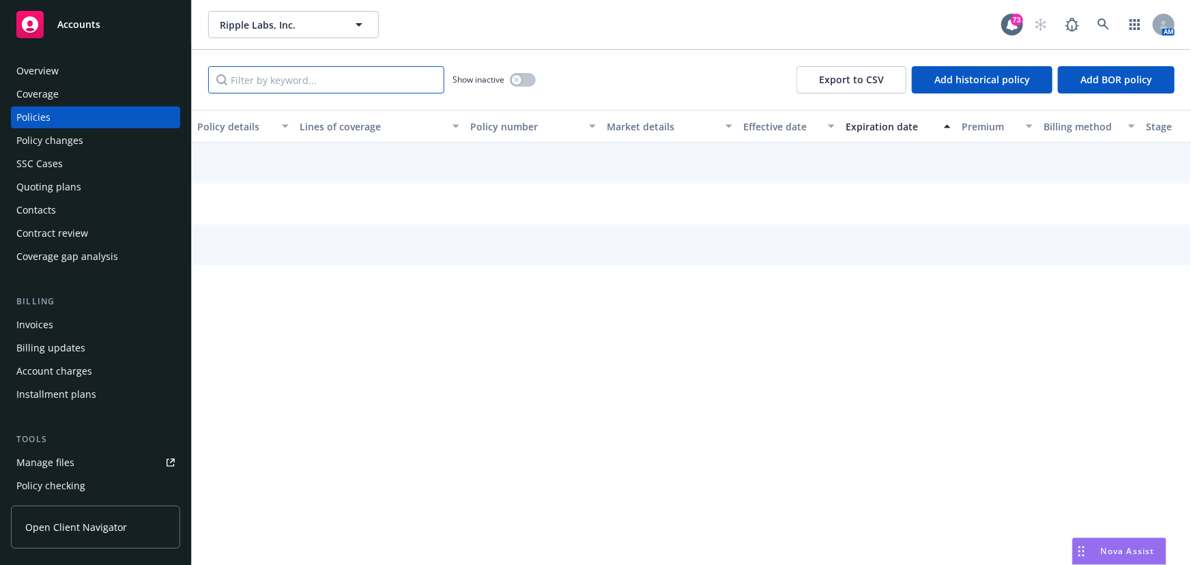
click at [304, 85] on input "Filter by keyword..." at bounding box center [326, 79] width 236 height 27
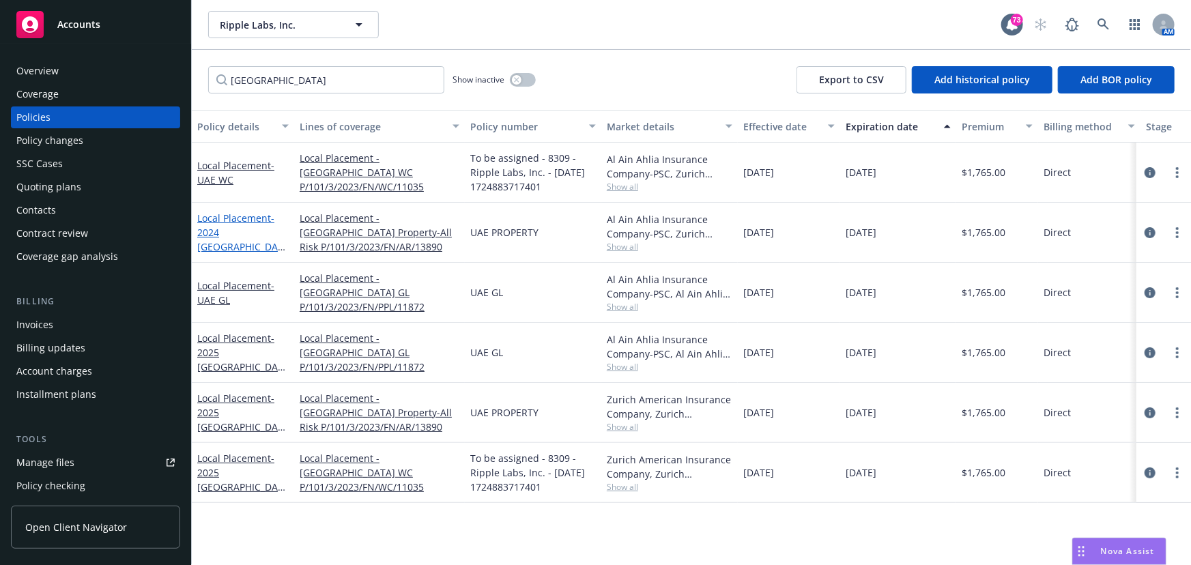
click at [253, 227] on link "Local Placement - 2024 [GEOGRAPHIC_DATA] Property" at bounding box center [240, 240] width 86 height 56
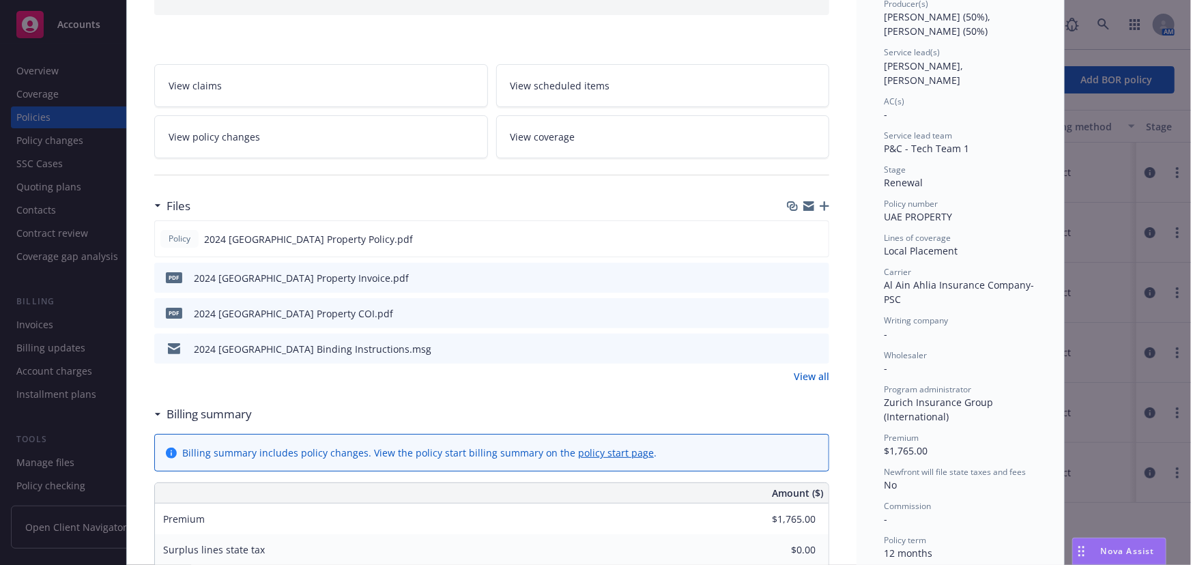
scroll to position [186, 0]
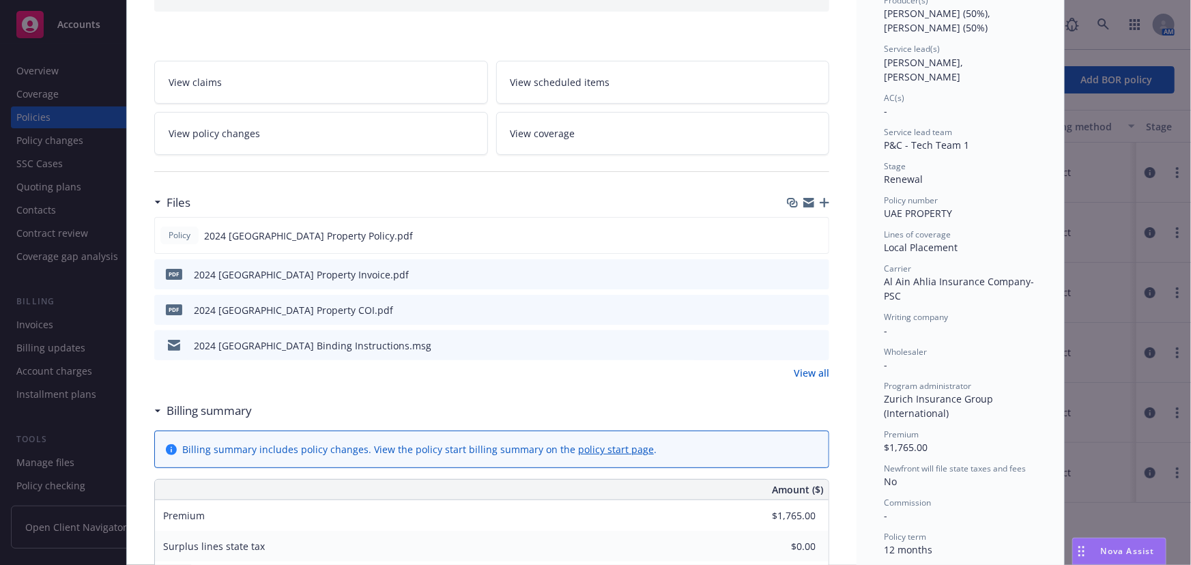
click at [813, 343] on icon "preview file" at bounding box center [816, 345] width 12 height 10
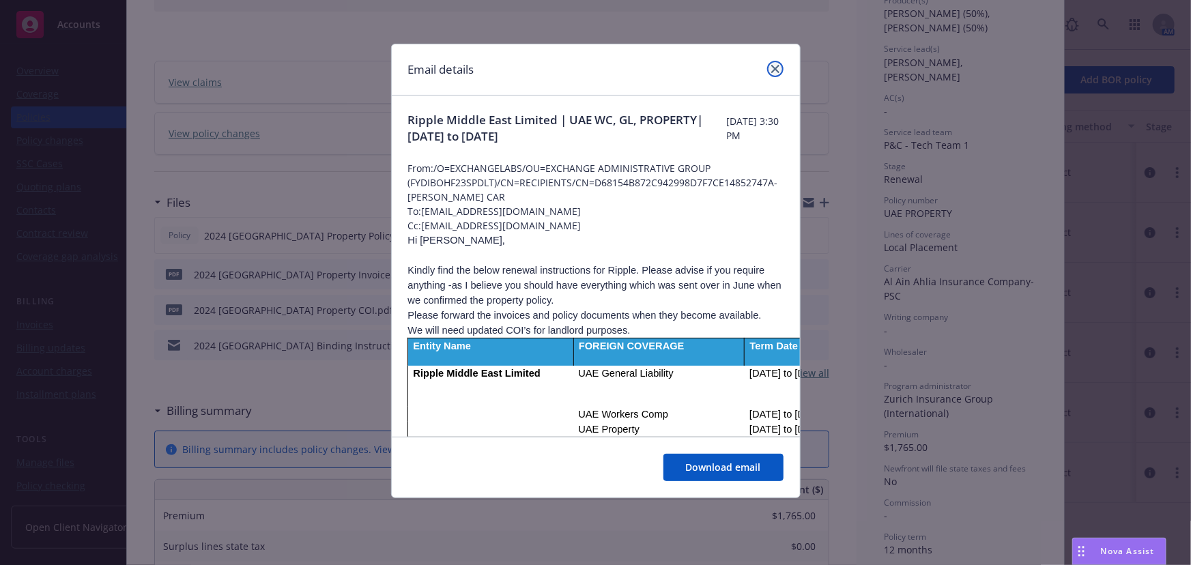
click at [781, 67] on link "close" at bounding box center [775, 69] width 16 height 16
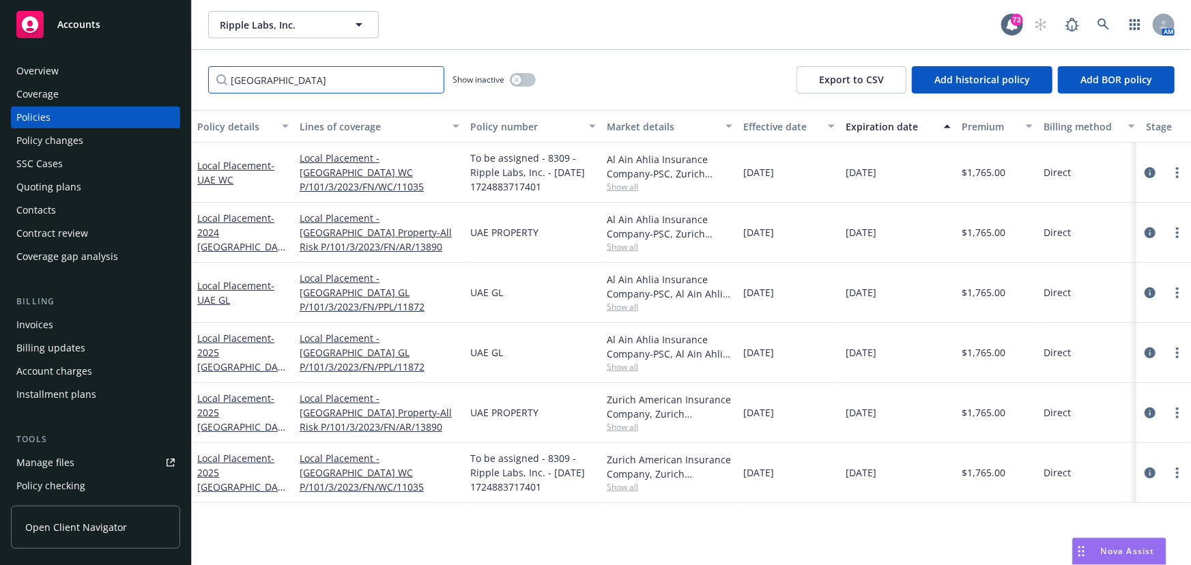
click at [258, 83] on input "[GEOGRAPHIC_DATA]" at bounding box center [326, 79] width 236 height 27
drag, startPoint x: 250, startPoint y: 78, endPoint x: 191, endPoint y: 74, distance: 58.8
click at [191, 74] on div "Accounts Overview Coverage Policies Policy changes SSC Cases Quoting plans Cont…" at bounding box center [595, 282] width 1191 height 565
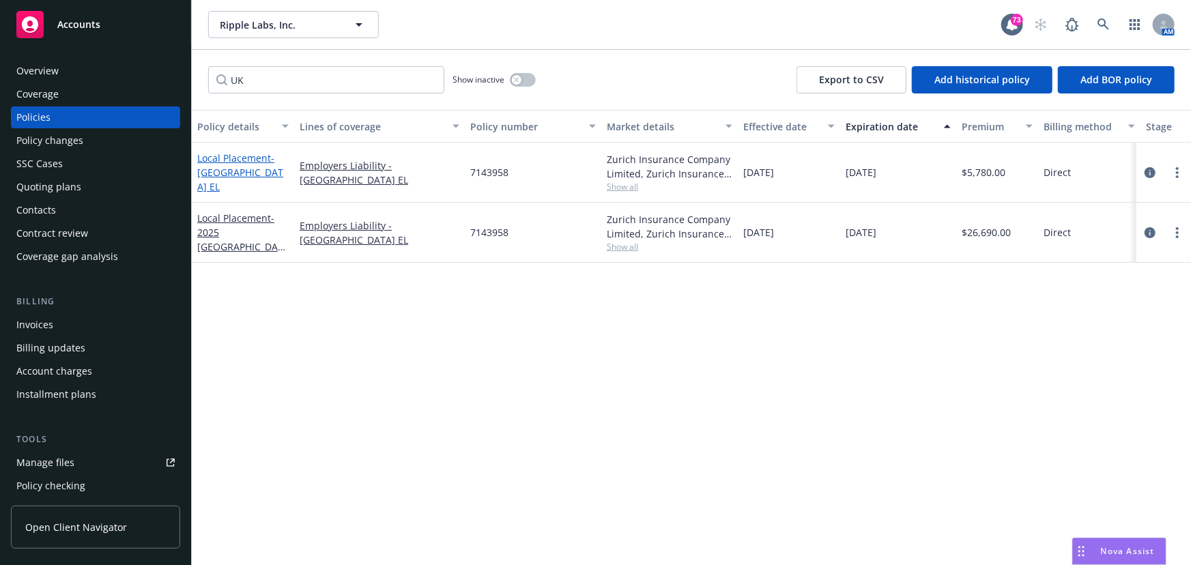
click at [239, 177] on span "- [GEOGRAPHIC_DATA] EL" at bounding box center [240, 173] width 86 height 42
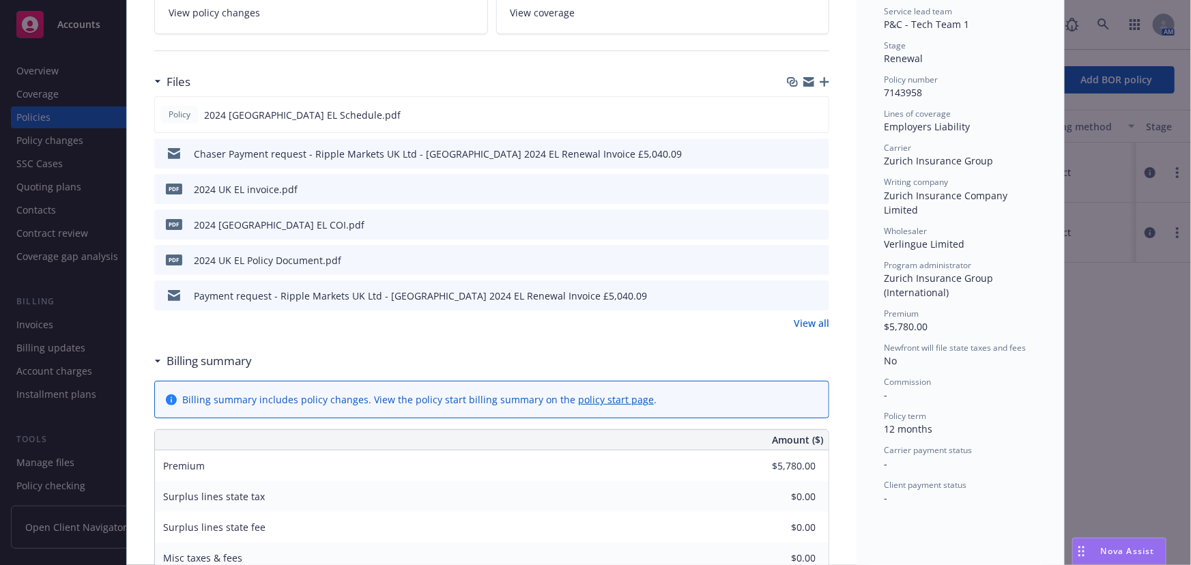
scroll to position [310, 0]
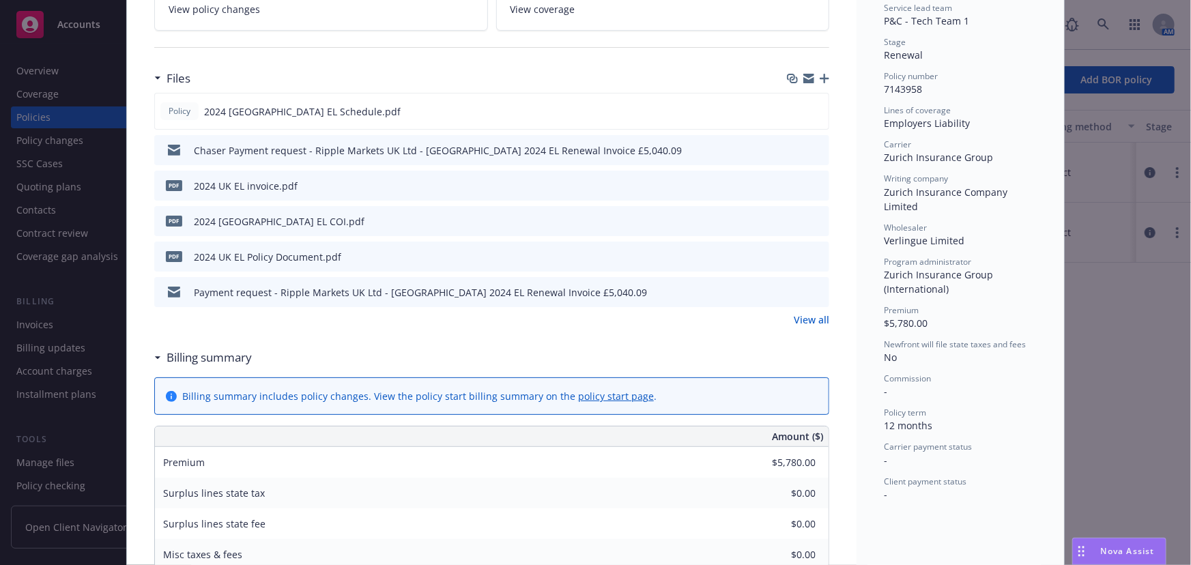
click at [812, 293] on icon "preview file" at bounding box center [816, 292] width 12 height 10
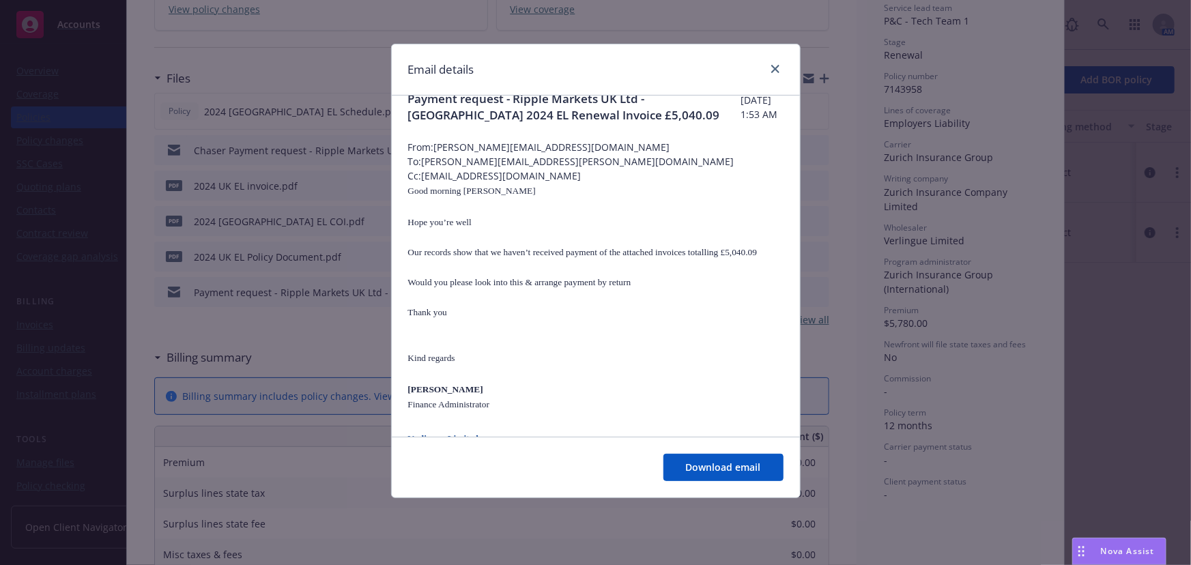
scroll to position [0, 0]
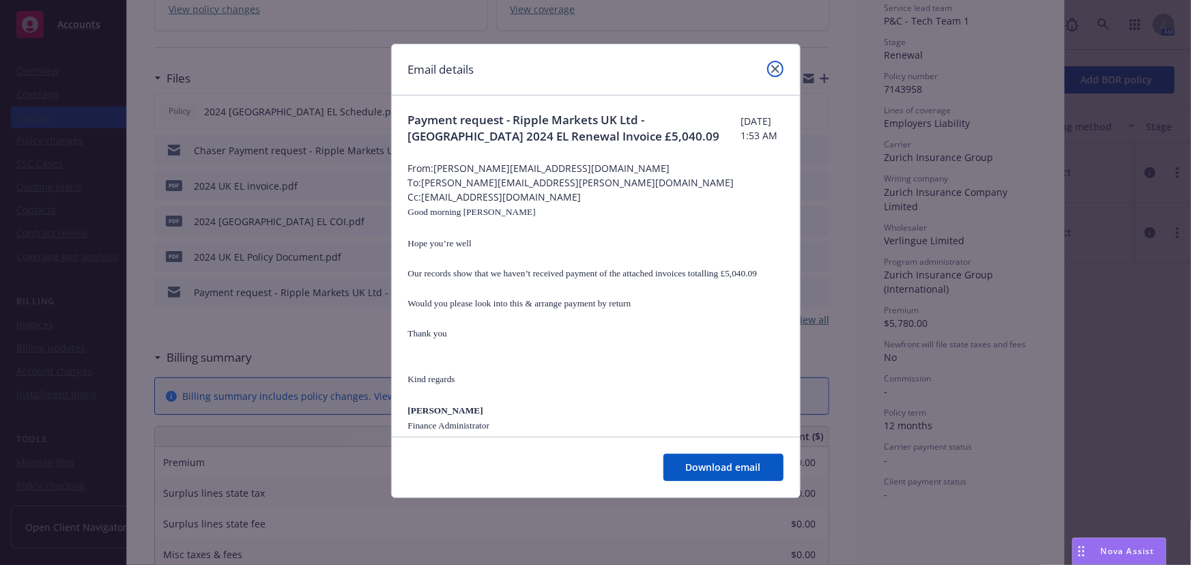
click at [777, 68] on link "close" at bounding box center [775, 69] width 16 height 16
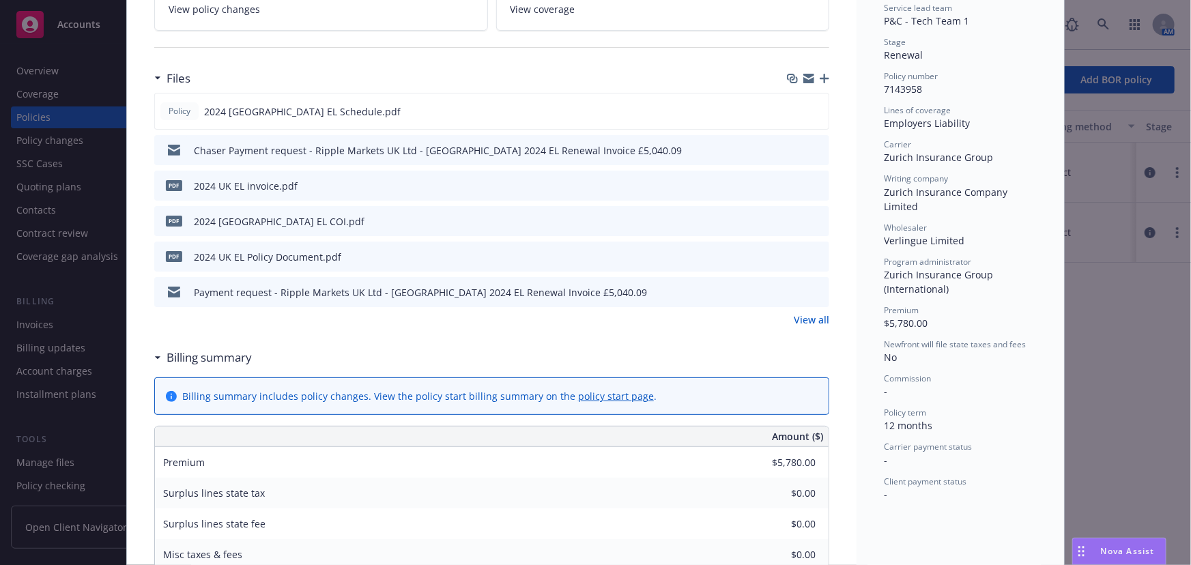
click at [777, 68] on div "Files" at bounding box center [491, 78] width 675 height 29
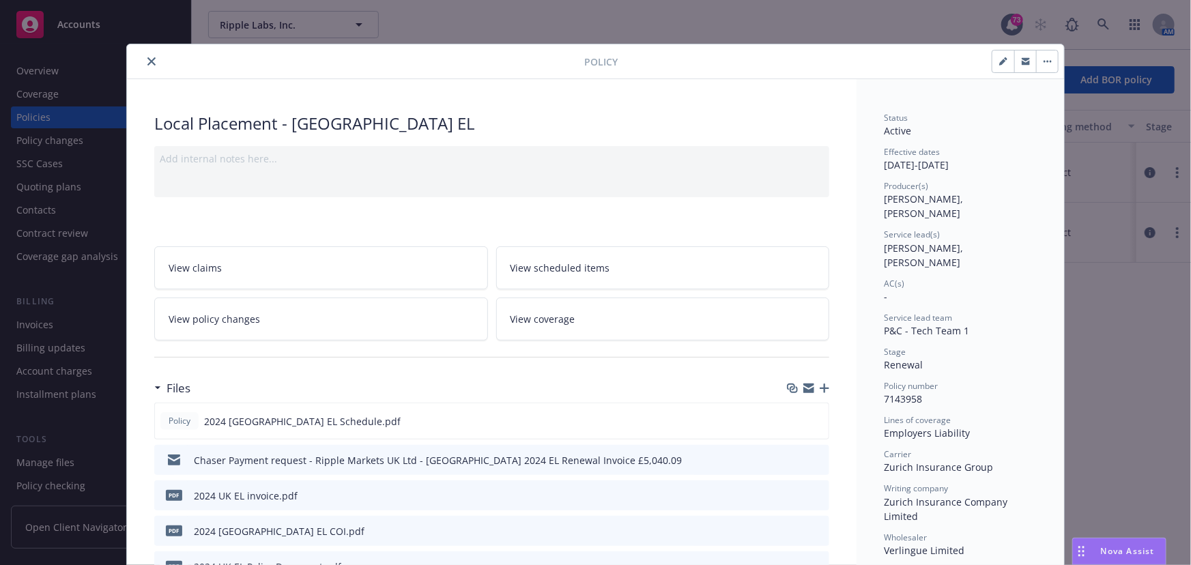
click at [143, 67] on button "close" at bounding box center [151, 61] width 16 height 16
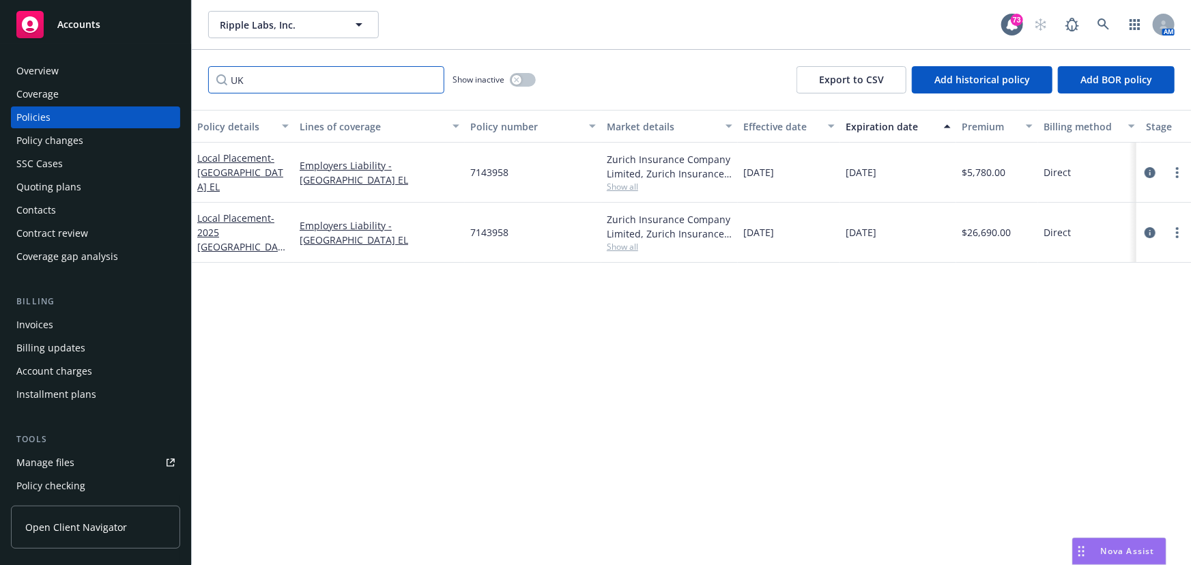
click at [239, 79] on input "UK" at bounding box center [326, 79] width 236 height 27
drag, startPoint x: 248, startPoint y: 81, endPoint x: 182, endPoint y: 78, distance: 66.9
click at [182, 78] on div "Accounts Overview Coverage Policies Policy changes SSC Cases Quoting plans Cont…" at bounding box center [595, 282] width 1191 height 565
type input "[GEOGRAPHIC_DATA]"
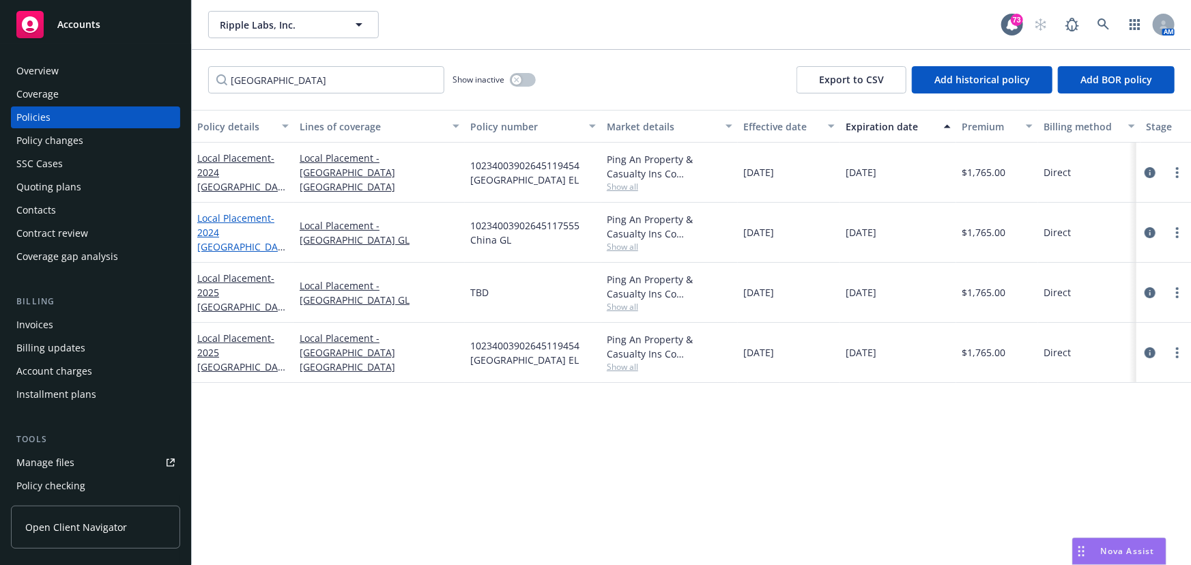
click at [238, 231] on span "- 2024 [GEOGRAPHIC_DATA] GL" at bounding box center [241, 240] width 88 height 56
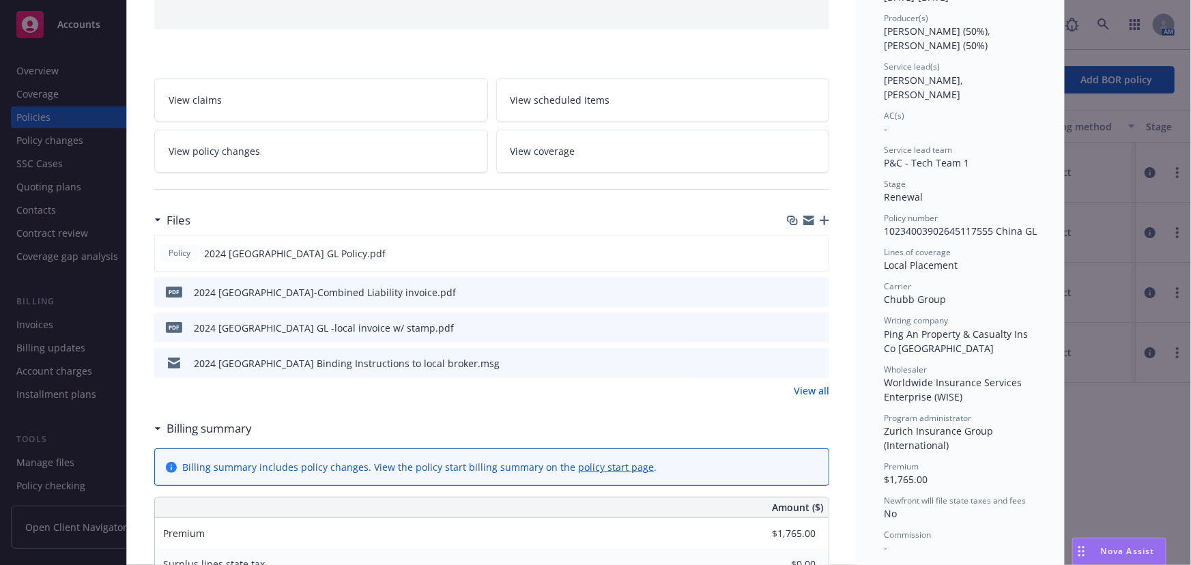
scroll to position [186, 0]
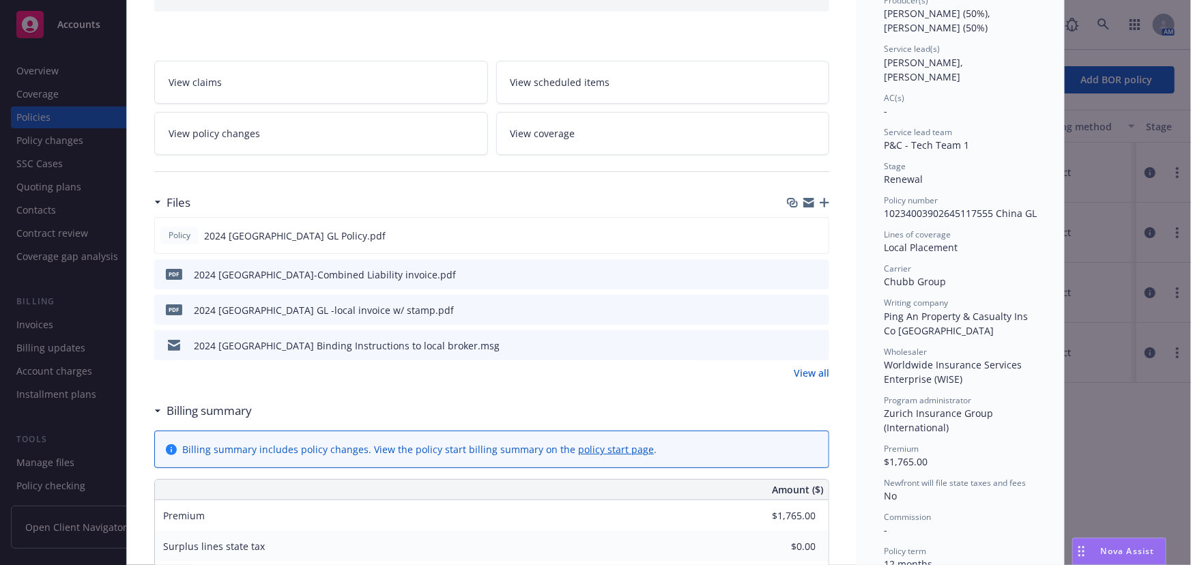
click at [814, 344] on icon "preview file" at bounding box center [816, 345] width 12 height 10
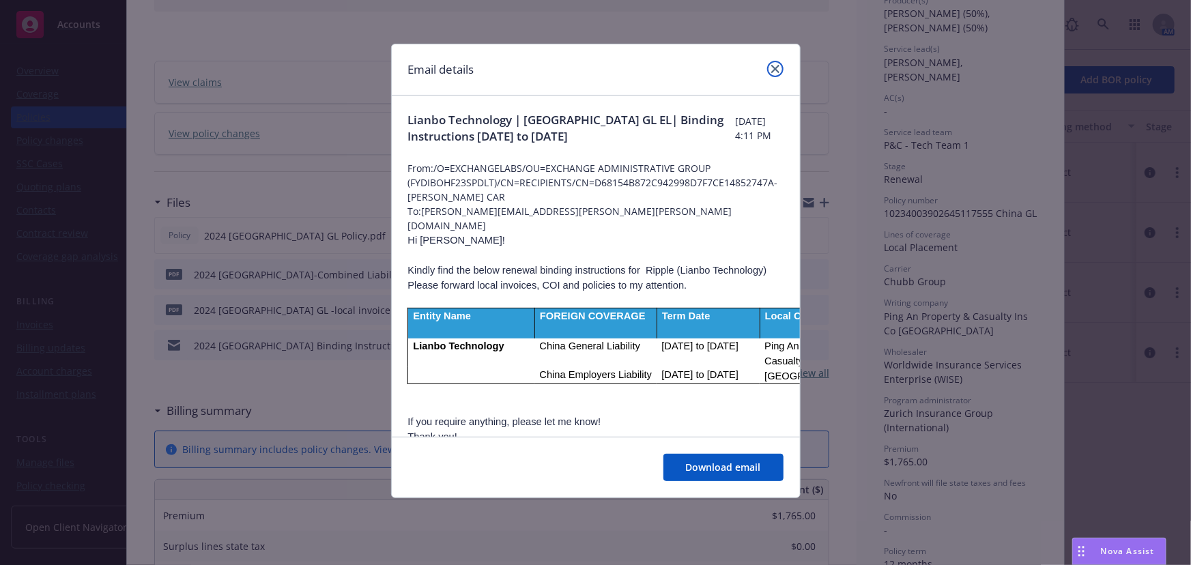
click at [769, 67] on link "close" at bounding box center [775, 69] width 16 height 16
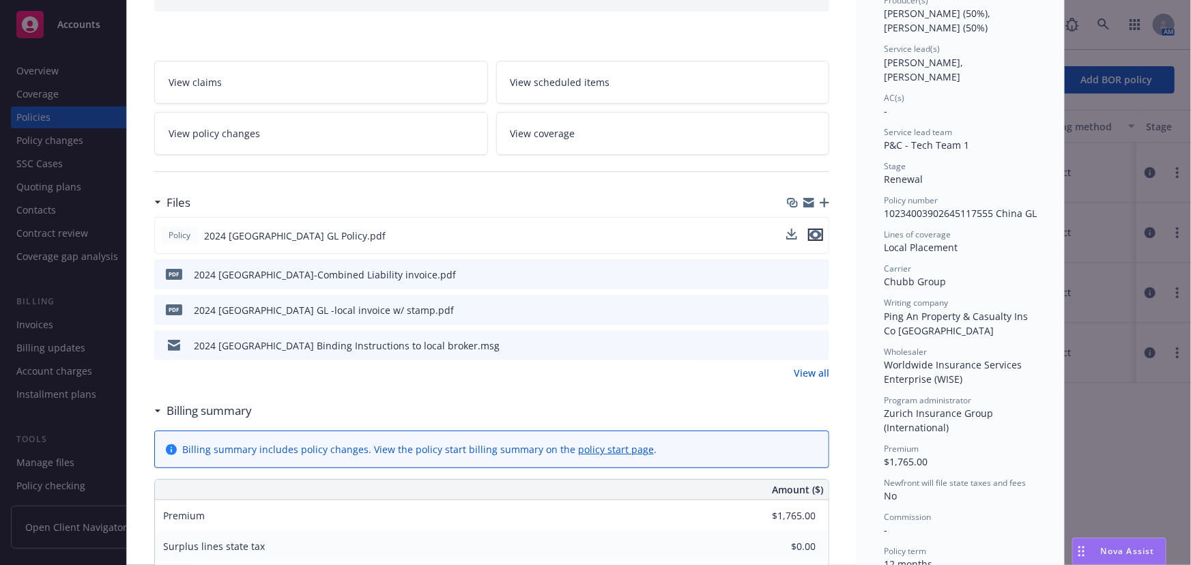
click at [810, 230] on icon "preview file" at bounding box center [816, 235] width 12 height 10
click at [805, 341] on div at bounding box center [807, 346] width 34 height 14
click at [811, 341] on icon "preview file" at bounding box center [816, 345] width 12 height 10
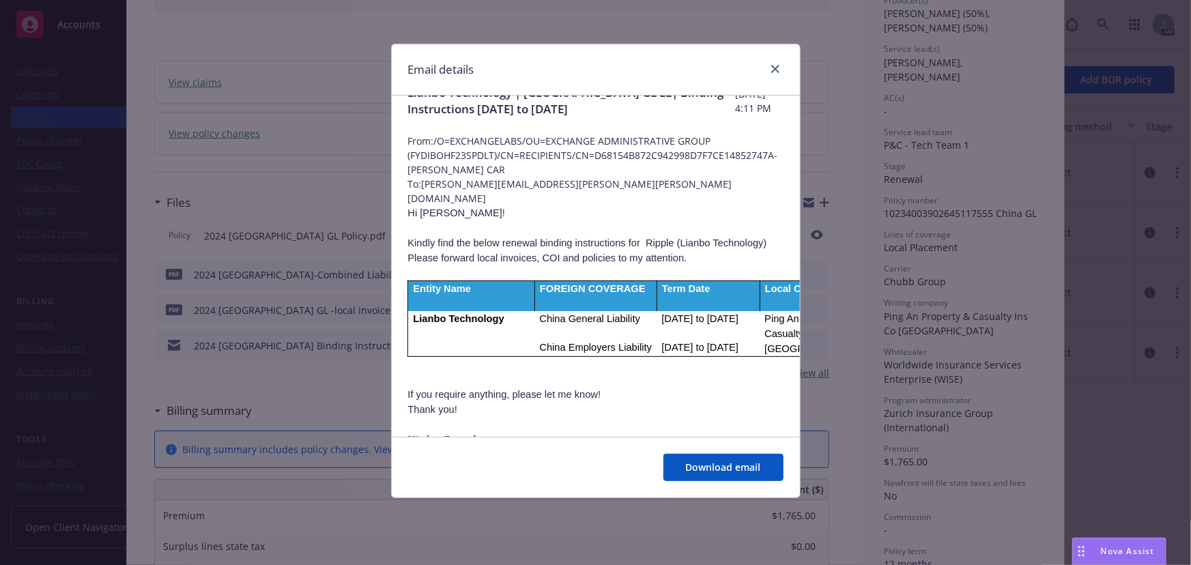
scroll to position [0, 0]
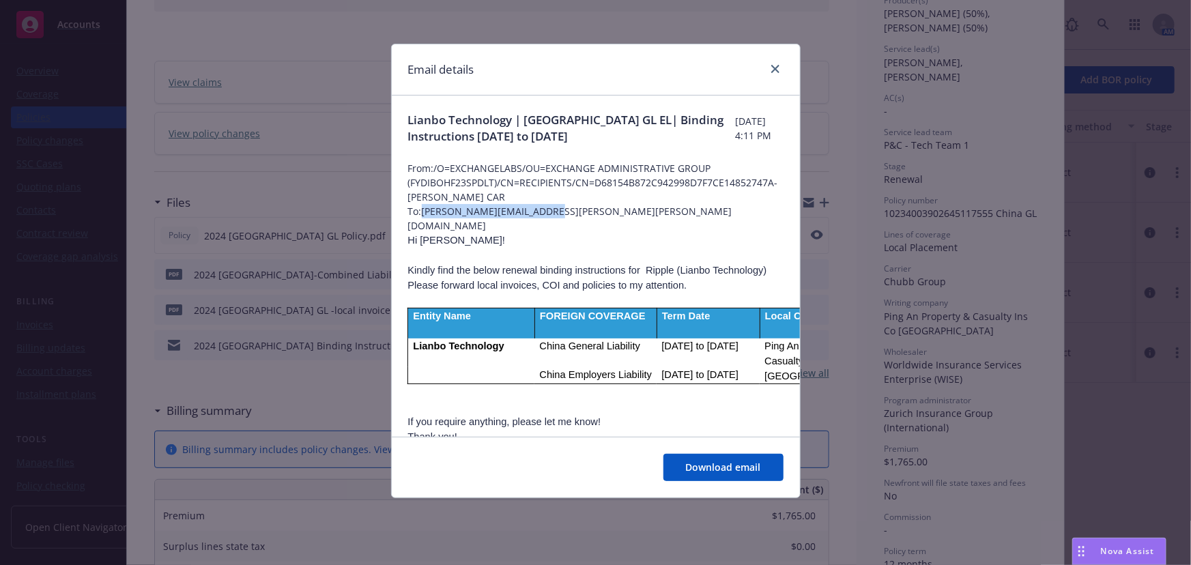
drag, startPoint x: 554, startPoint y: 213, endPoint x: 425, endPoint y: 213, distance: 129.0
click at [425, 213] on span "To: [PERSON_NAME][EMAIL_ADDRESS][PERSON_NAME][PERSON_NAME][DOMAIN_NAME]" at bounding box center [595, 218] width 375 height 29
copy span "[PERSON_NAME][EMAIL_ADDRESS][PERSON_NAME][PERSON_NAME][DOMAIN_NAME]"
click at [778, 59] on div "Email details" at bounding box center [596, 69] width 408 height 51
click at [774, 66] on icon "close" at bounding box center [775, 69] width 8 height 8
